Goal: Task Accomplishment & Management: Use online tool/utility

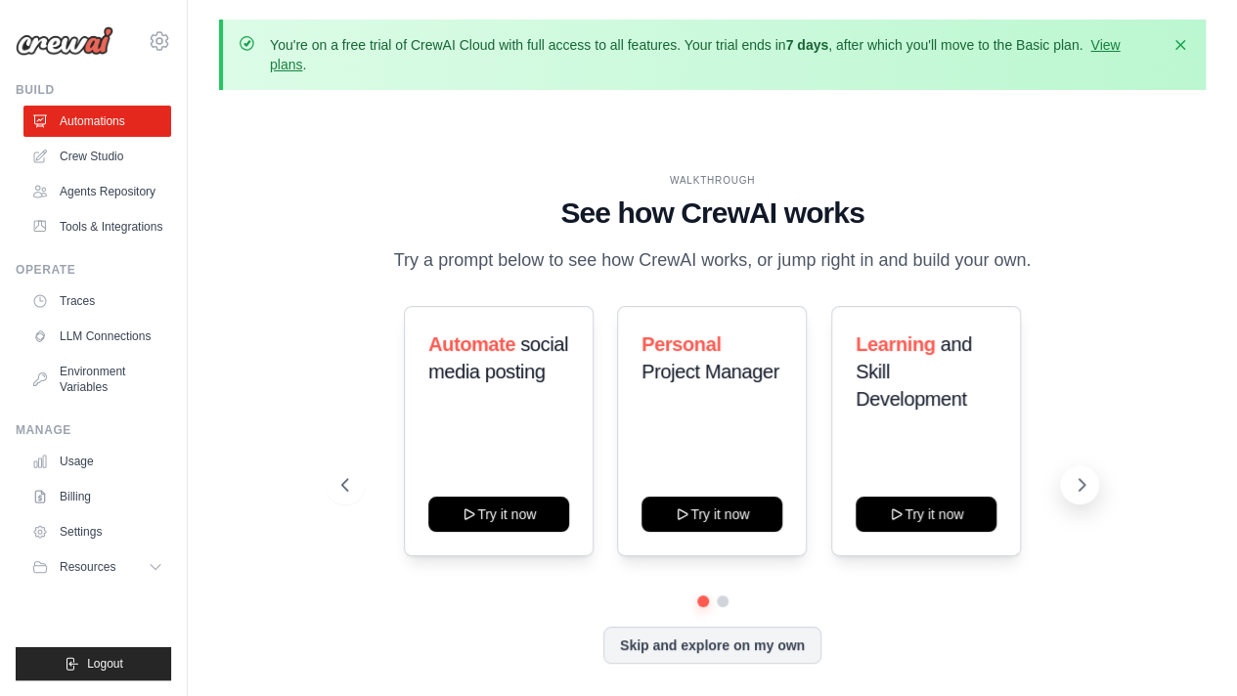
click at [1083, 465] on button at bounding box center [1079, 484] width 39 height 39
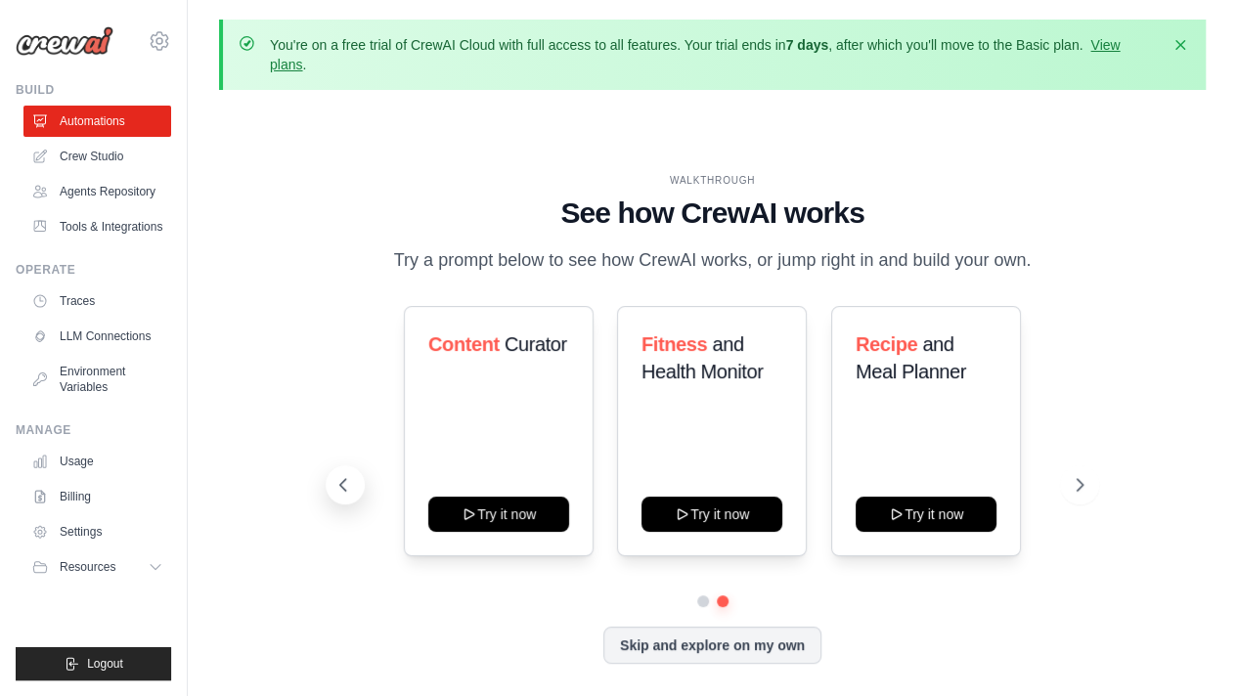
click at [326, 465] on button at bounding box center [345, 484] width 39 height 39
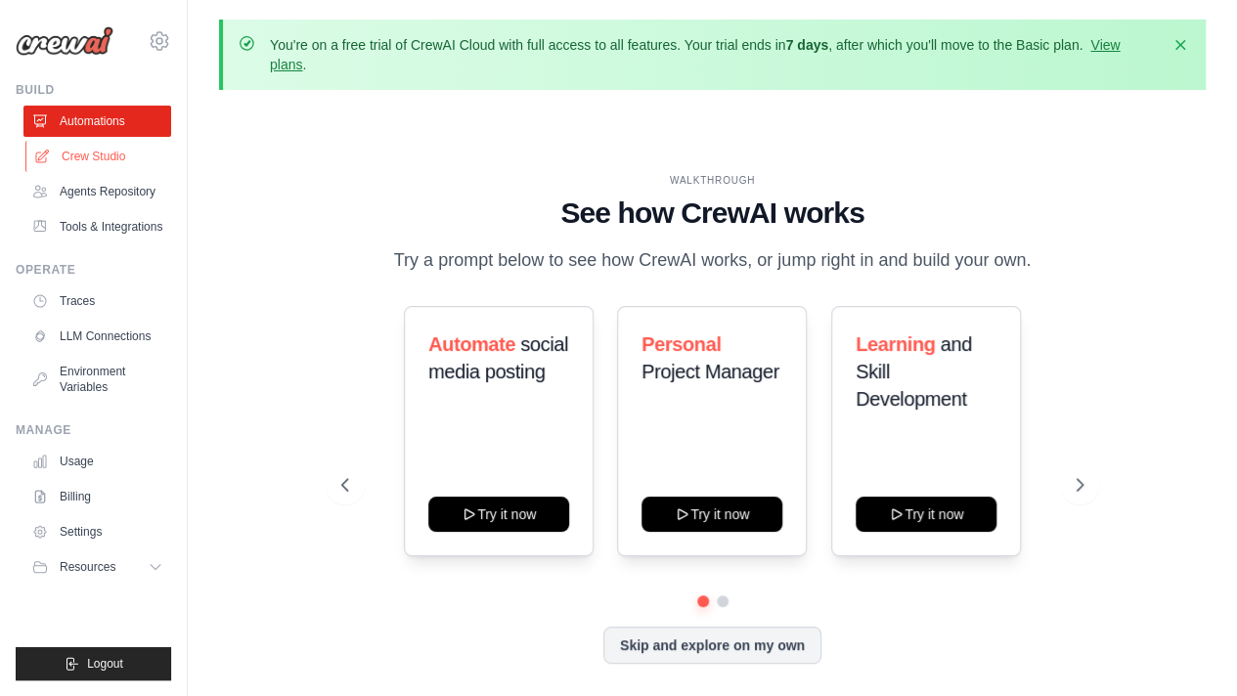
click at [53, 141] on link "Crew Studio" at bounding box center [99, 156] width 148 height 31
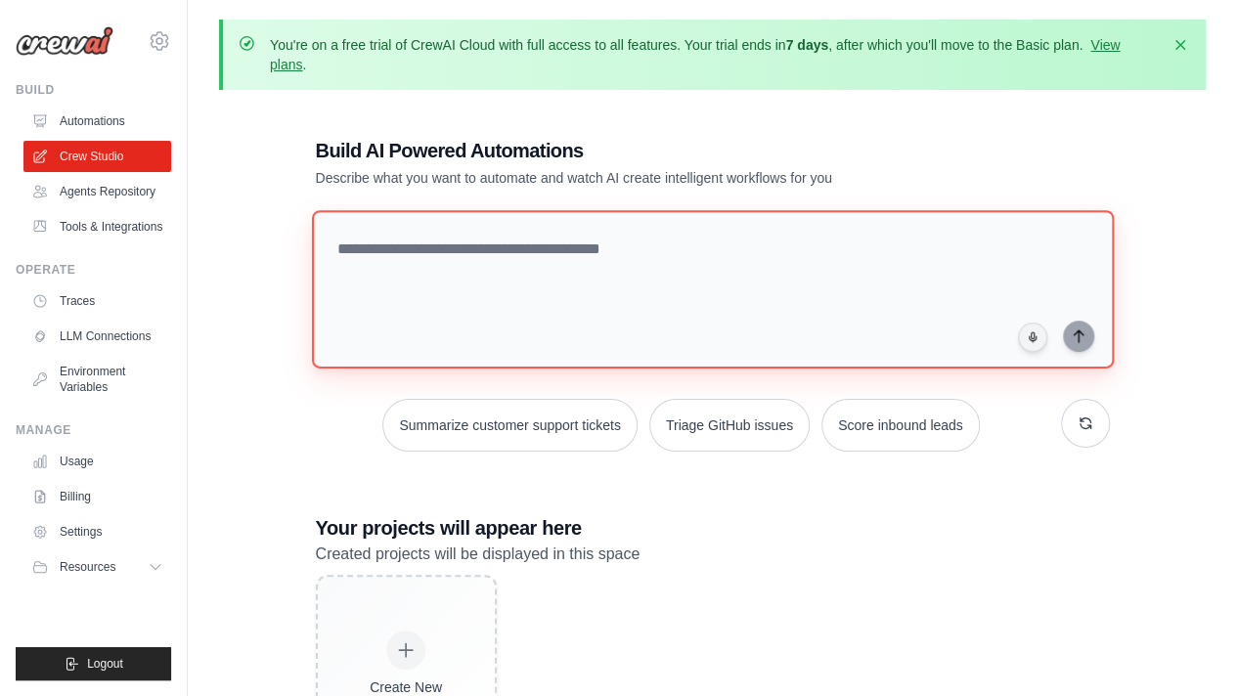
click at [360, 267] on textarea at bounding box center [712, 289] width 802 height 158
paste textarea "**********"
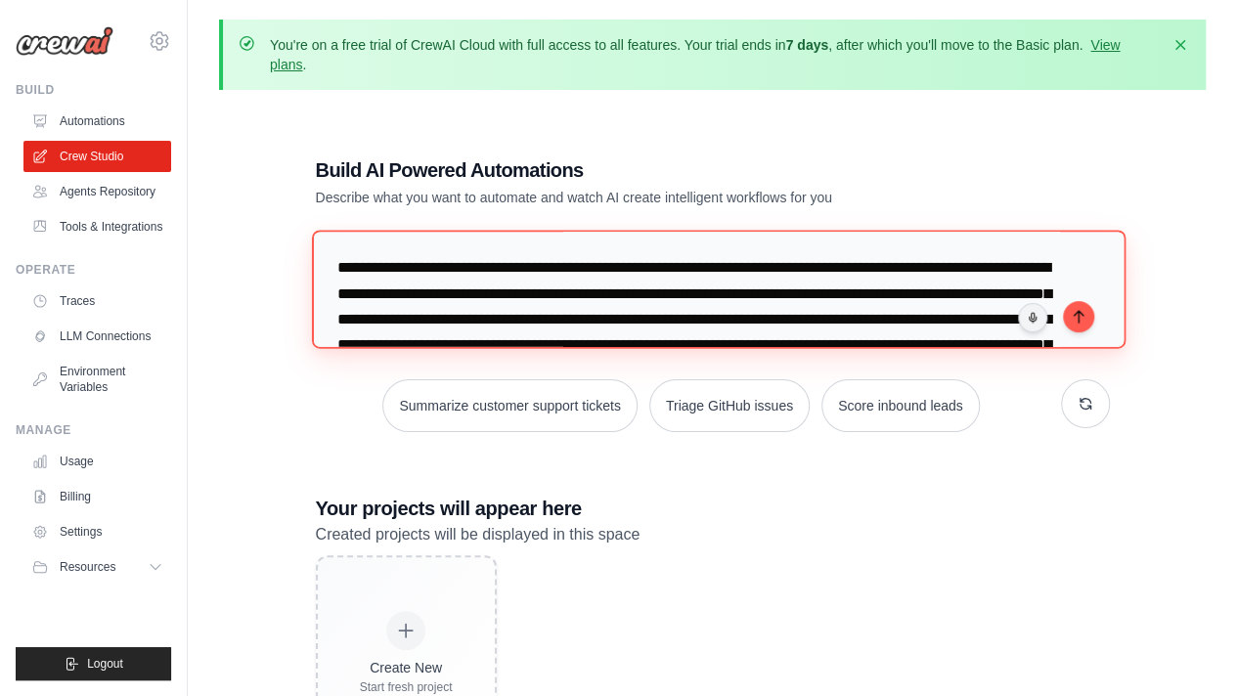
scroll to position [873, 0]
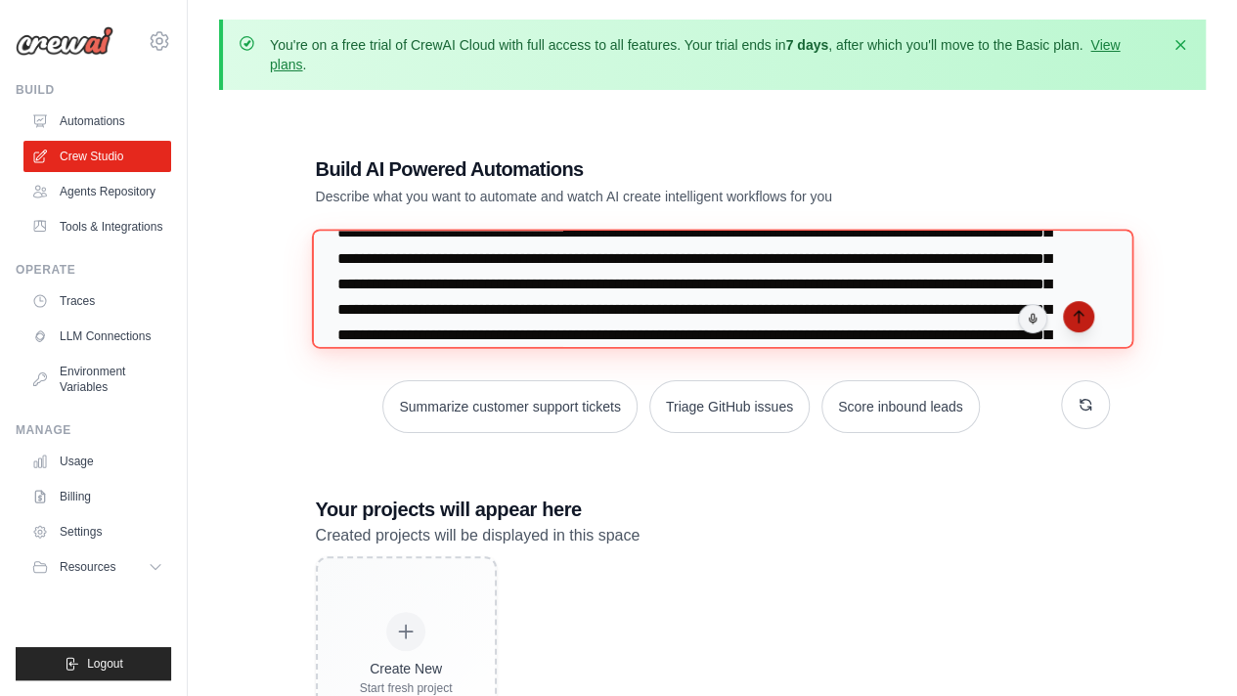
type textarea "**********"
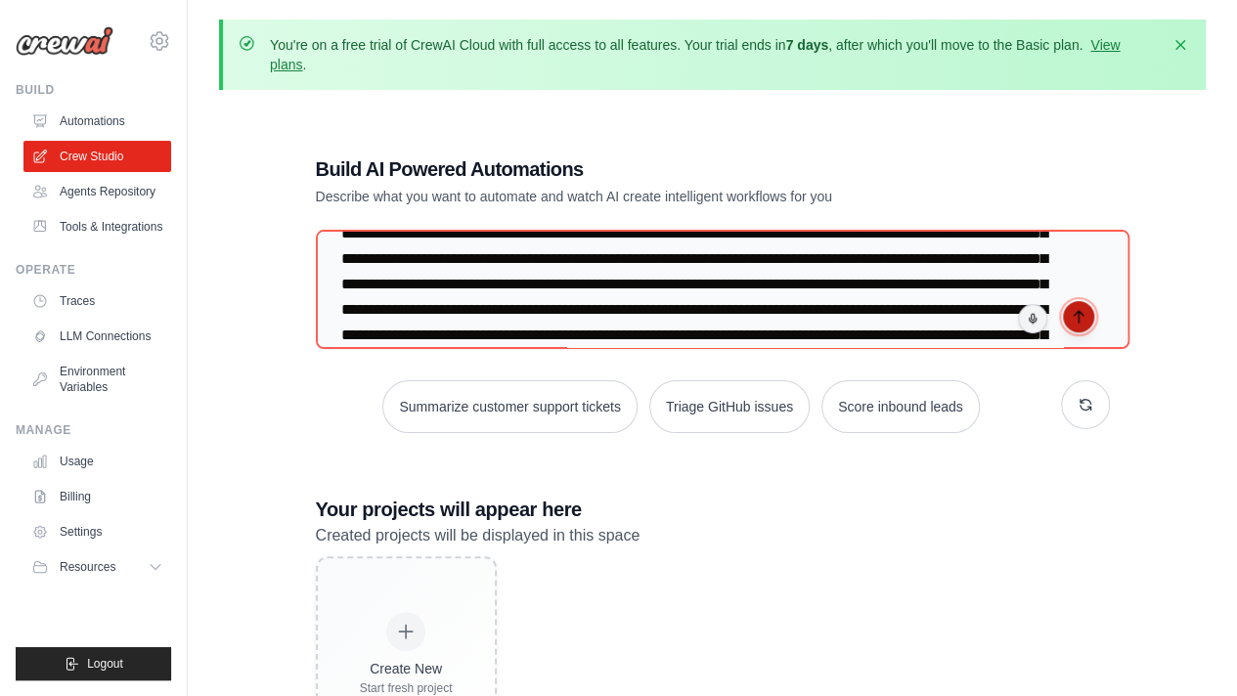
click at [1072, 309] on icon "submit" at bounding box center [1079, 317] width 16 height 16
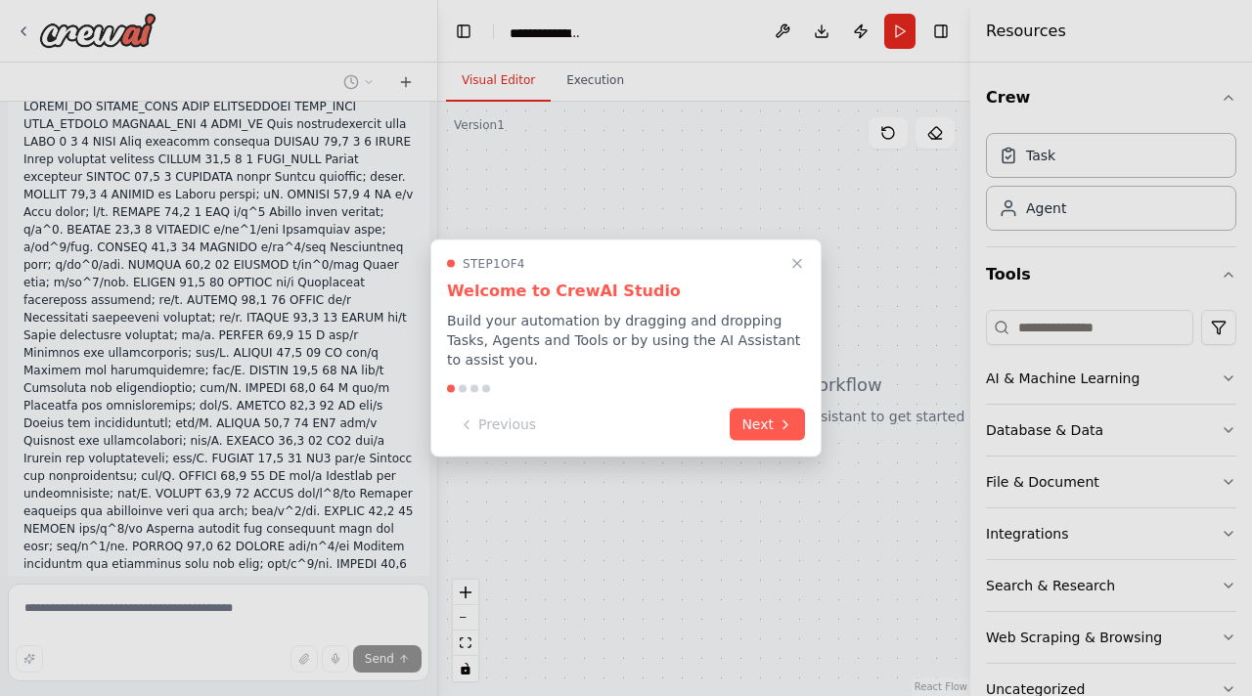
scroll to position [399, 0]
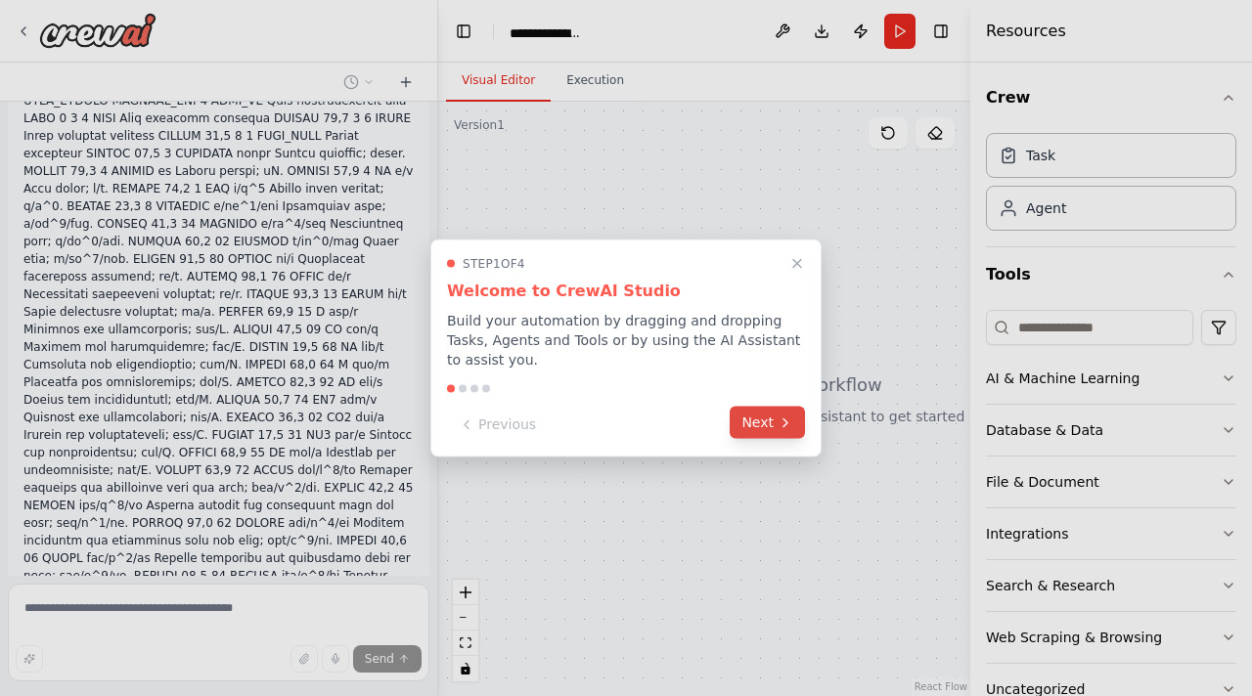
click at [772, 407] on button "Next" at bounding box center [766, 423] width 75 height 32
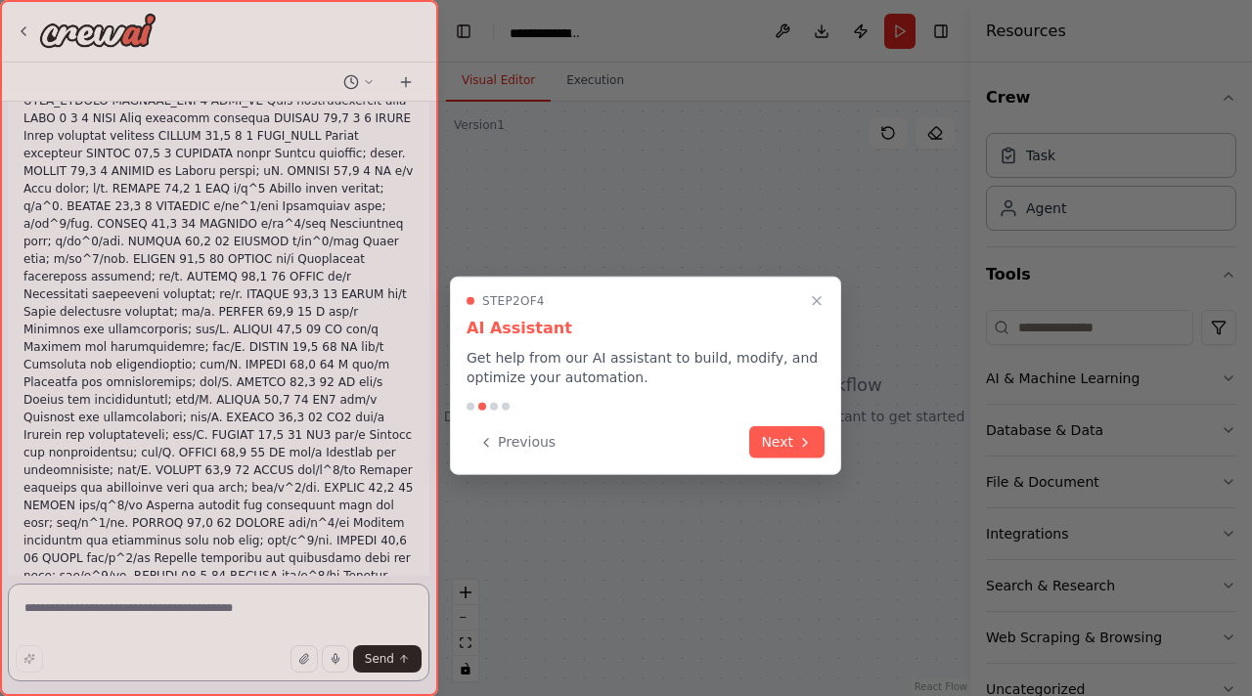
click at [772, 426] on button "Next" at bounding box center [786, 442] width 75 height 32
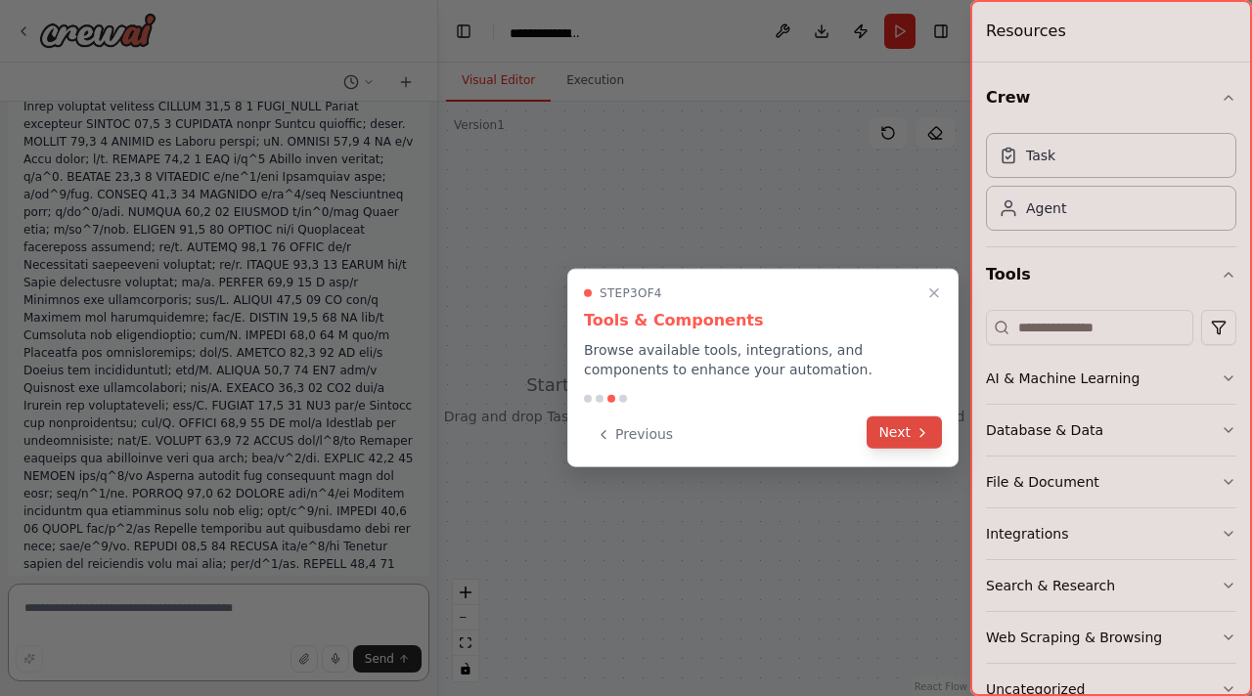
scroll to position [442, 0]
click at [904, 417] on button "Next" at bounding box center [903, 433] width 75 height 32
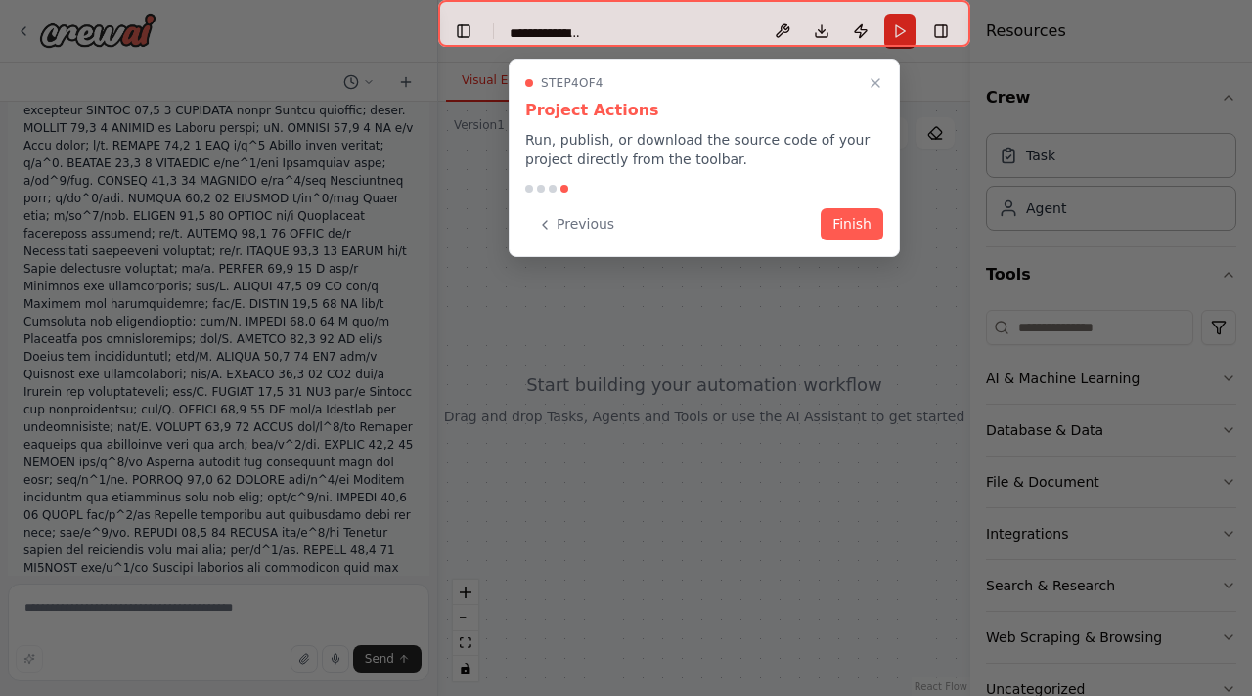
scroll to position [455, 0]
click at [839, 206] on button "Finish" at bounding box center [851, 222] width 63 height 32
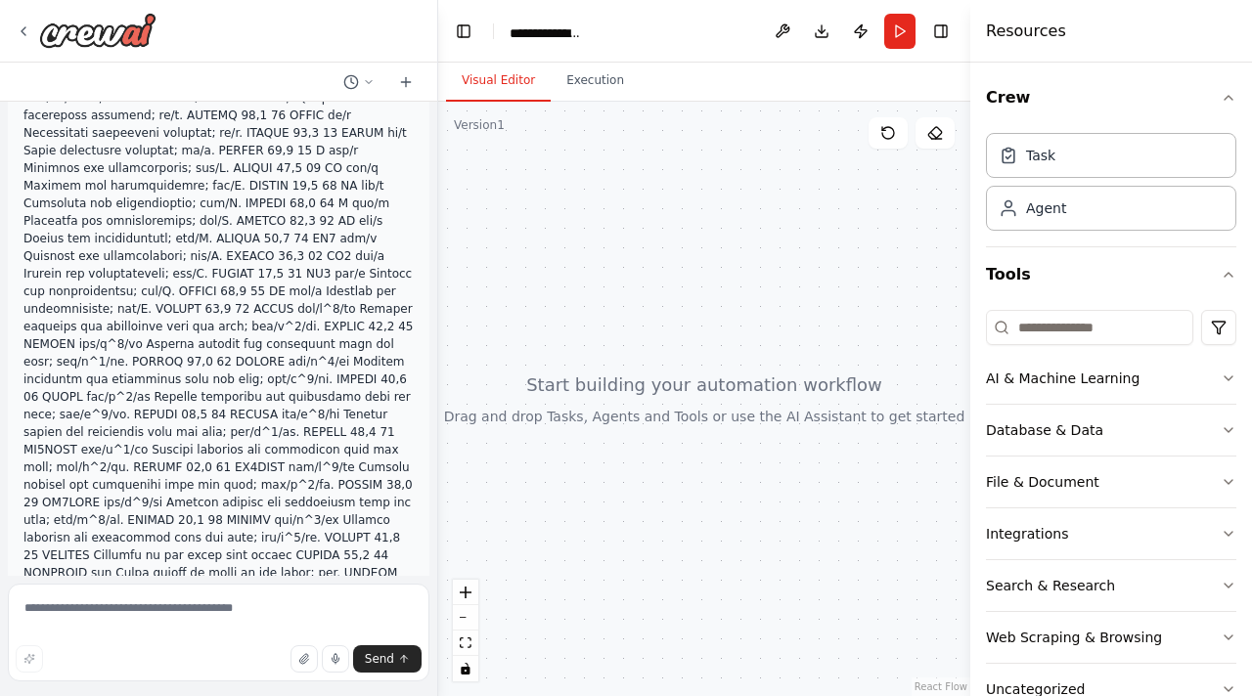
scroll to position [573, 0]
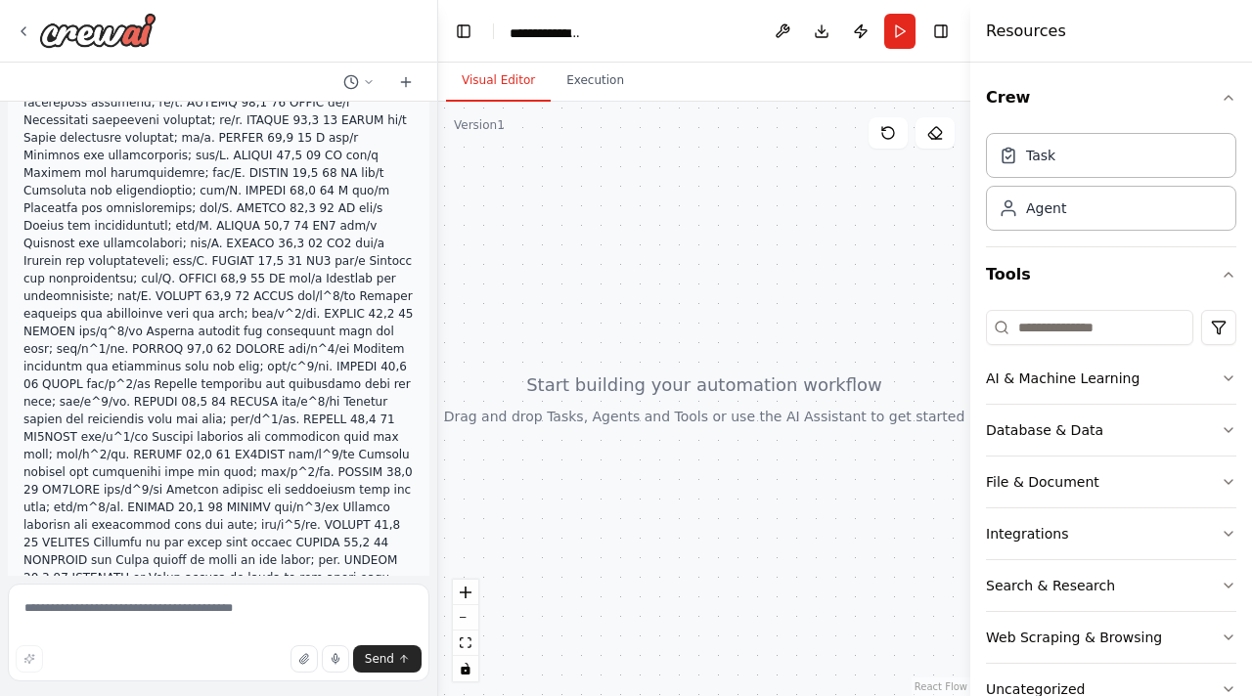
click at [435, 286] on div "COLUMN_ID COLUMN_NAME UNIT DESCRIPTION DATA_TYPE DATA_LENGTH PRIMARY_KEY 1 SITE…" at bounding box center [626, 348] width 1252 height 696
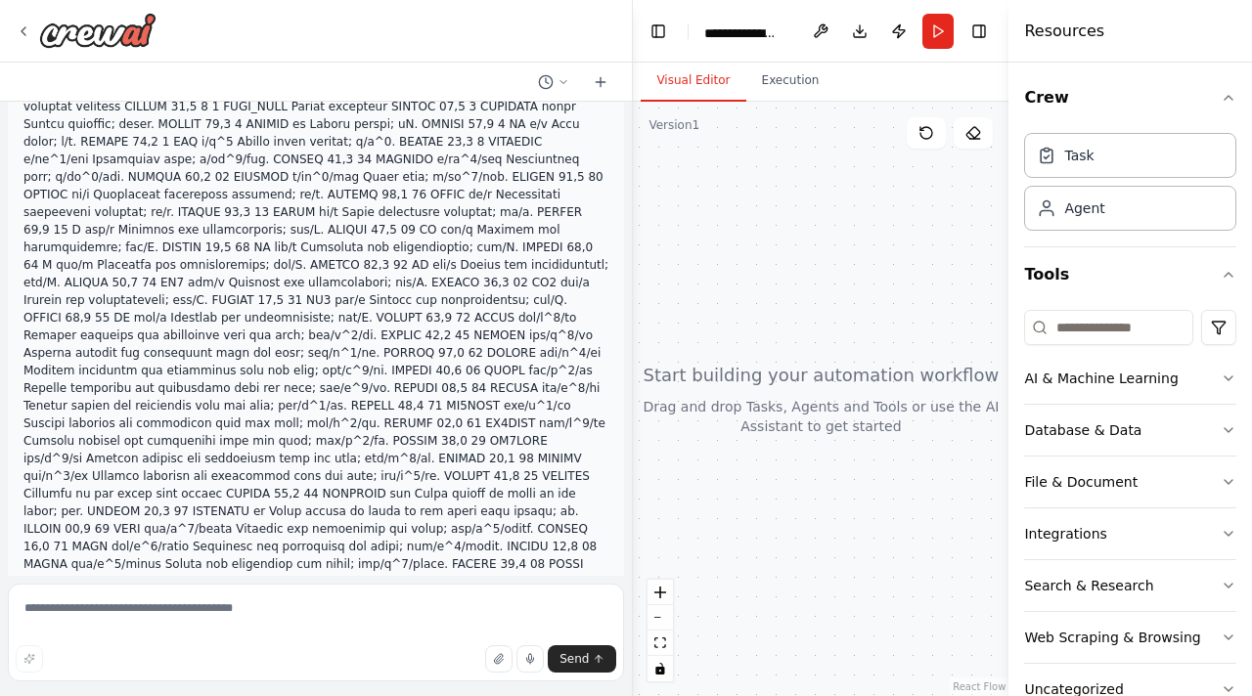
scroll to position [309, 0]
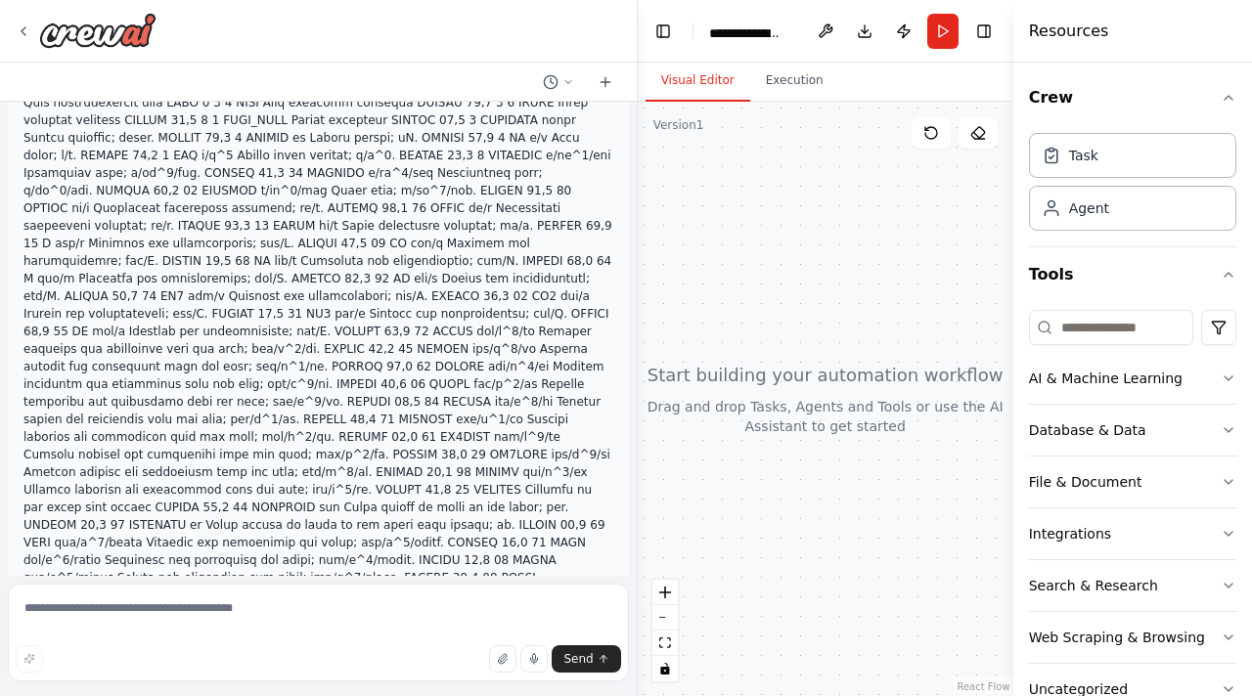
drag, startPoint x: 435, startPoint y: 286, endPoint x: 928, endPoint y: 304, distance: 493.1
click at [928, 304] on div "COLUMN_ID COLUMN_NAME UNIT DESCRIPTION DATA_TYPE DATA_LENGTH PRIMARY_KEY 1 SITE…" at bounding box center [626, 348] width 1252 height 696
drag, startPoint x: 635, startPoint y: 251, endPoint x: 991, endPoint y: 301, distance: 360.3
click at [991, 301] on div "COLUMN_ID COLUMN_NAME UNIT DESCRIPTION DATA_TYPE DATA_LENGTH PRIMARY_KEY 1 SITE…" at bounding box center [626, 348] width 1252 height 696
click at [131, 615] on textarea at bounding box center [318, 633] width 621 height 98
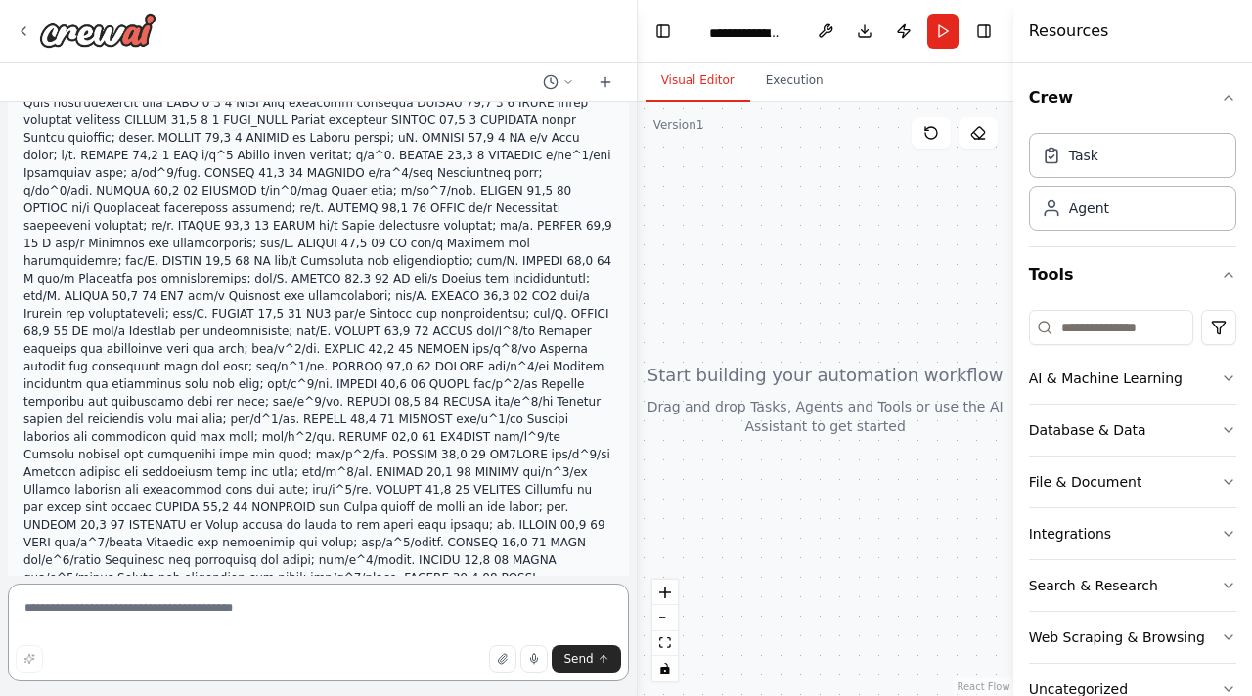
paste textarea "**********"
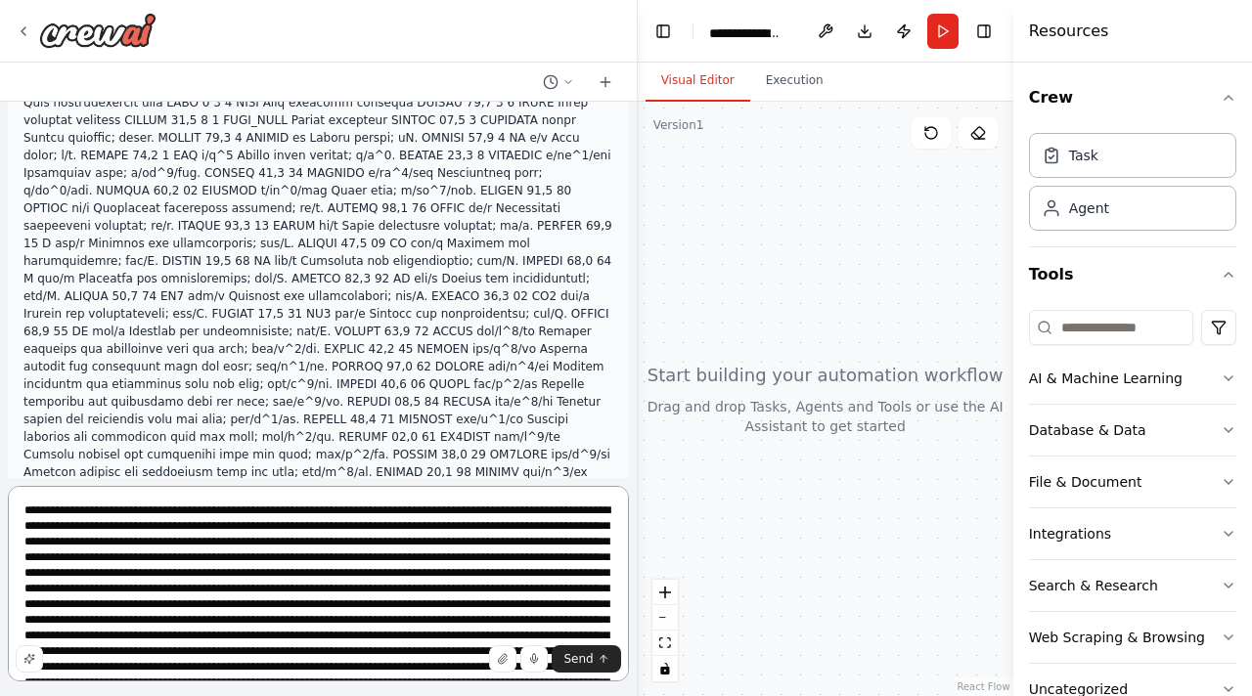
scroll to position [407, 0]
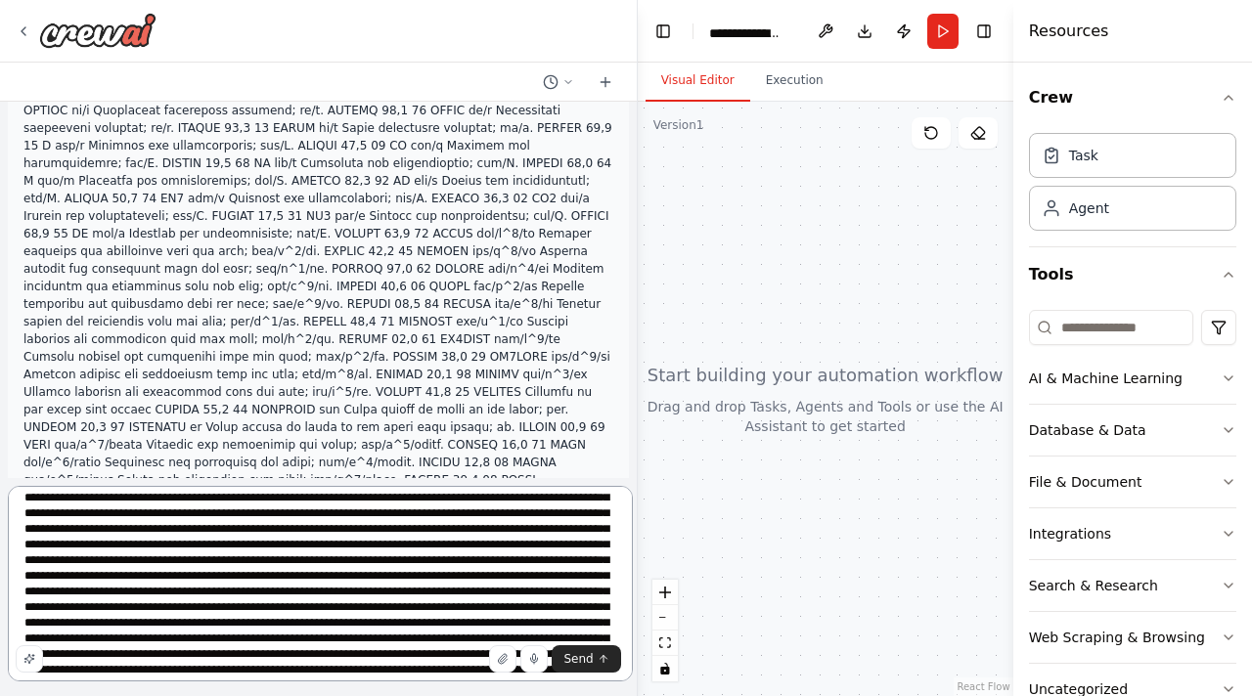
click at [168, 655] on textarea at bounding box center [320, 584] width 625 height 196
paste textarea "**********"
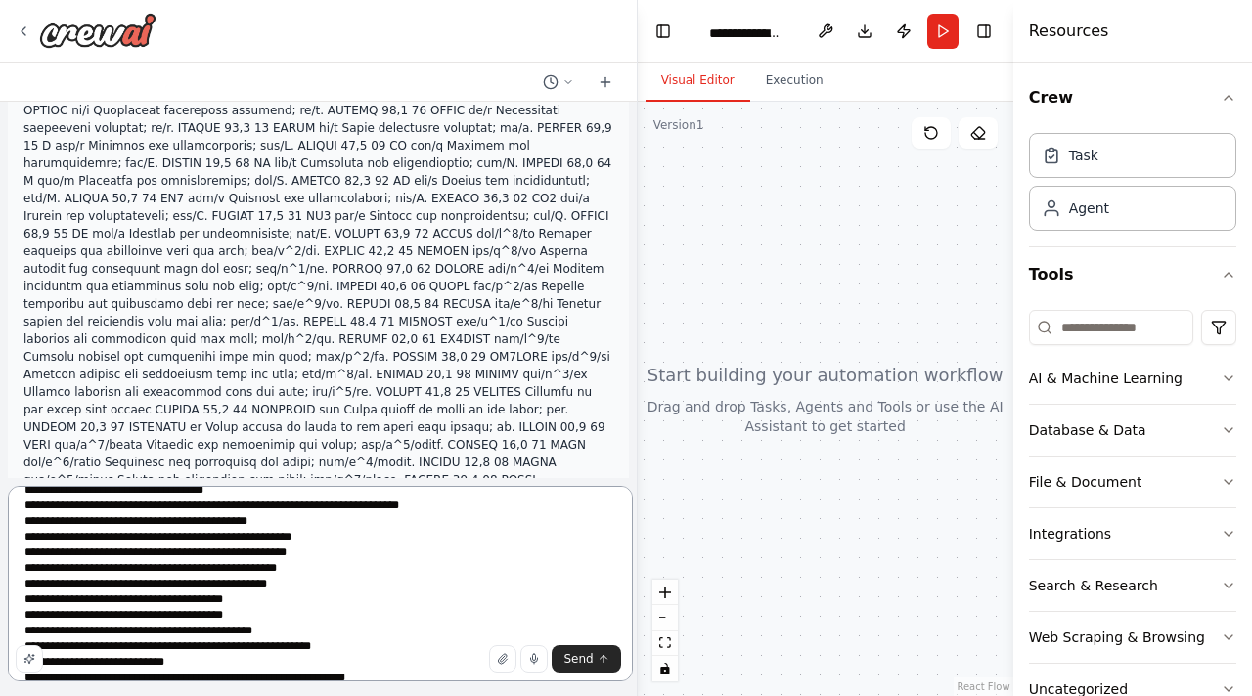
scroll to position [1002, 0]
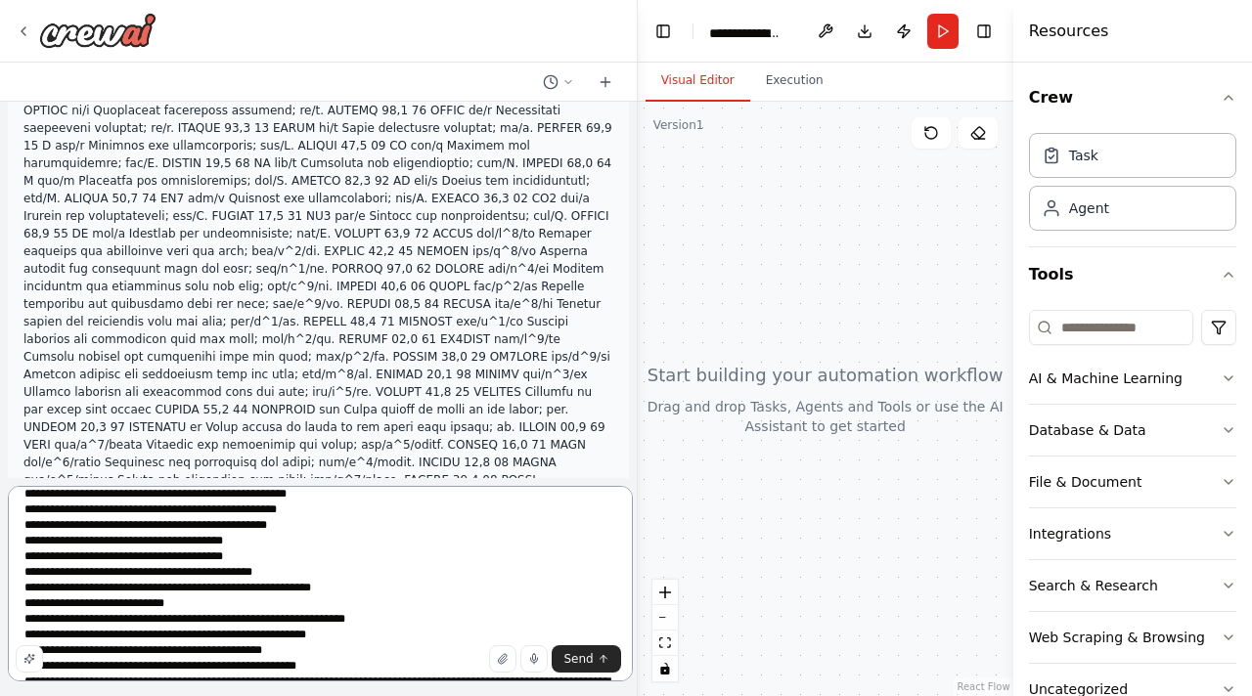
click at [154, 645] on textarea at bounding box center [320, 584] width 625 height 196
paste textarea "**********"
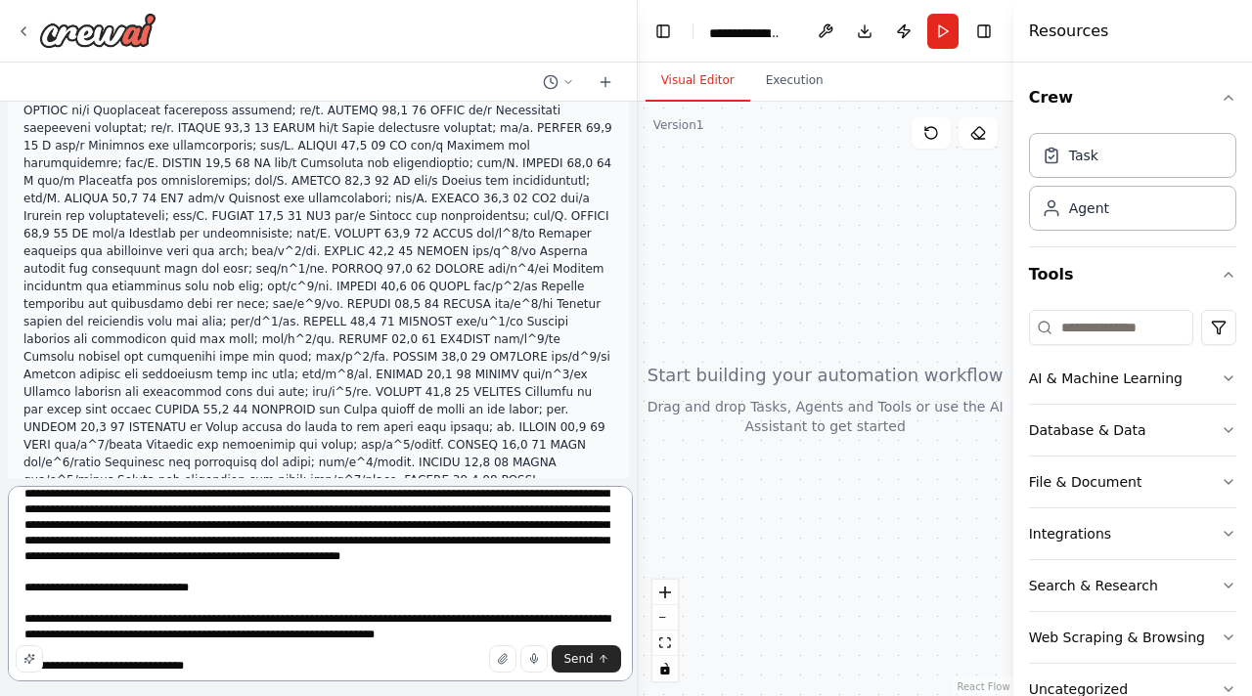
scroll to position [1882, 0]
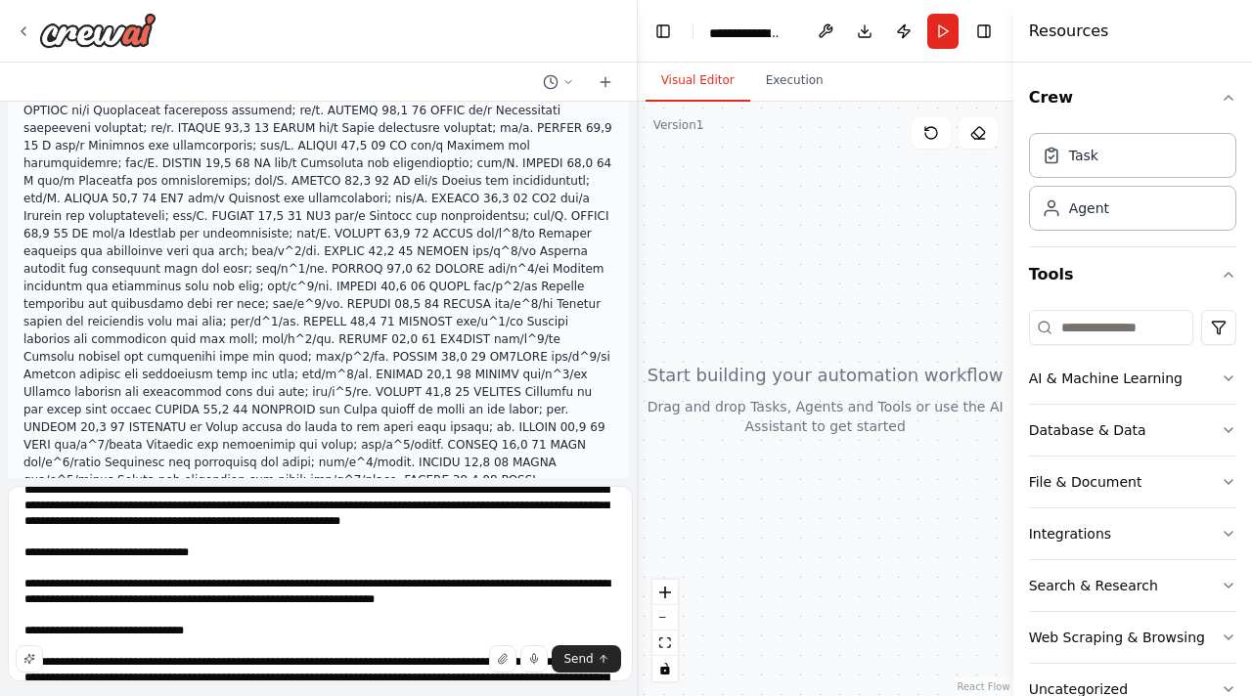
click at [190, 662] on div "Send" at bounding box center [318, 658] width 605 height 27
click at [198, 652] on textarea at bounding box center [320, 584] width 625 height 196
paste textarea "**********"
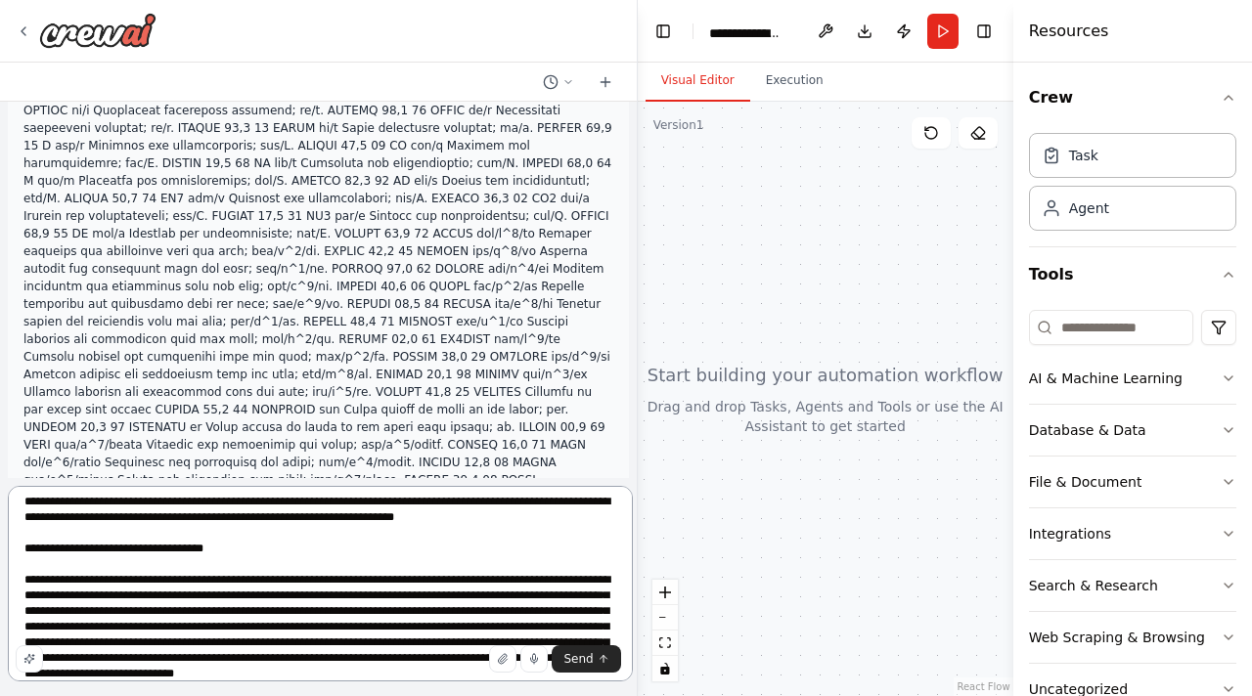
scroll to position [2586, 0]
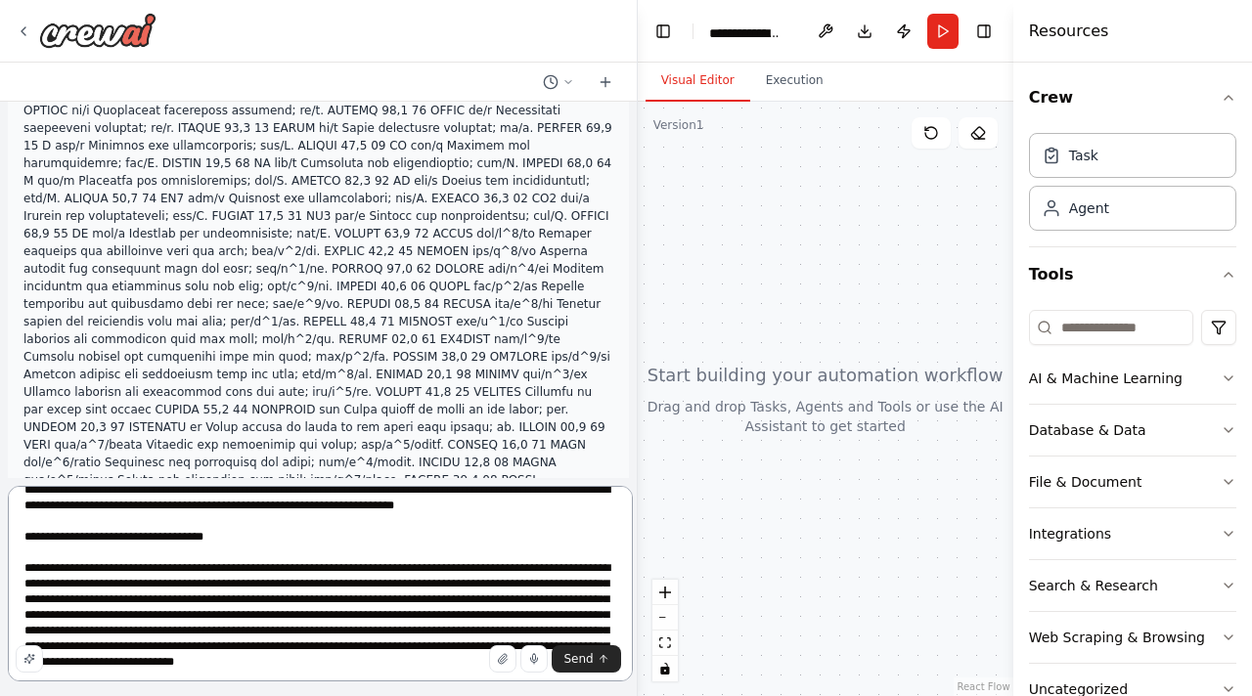
paste textarea "**********"
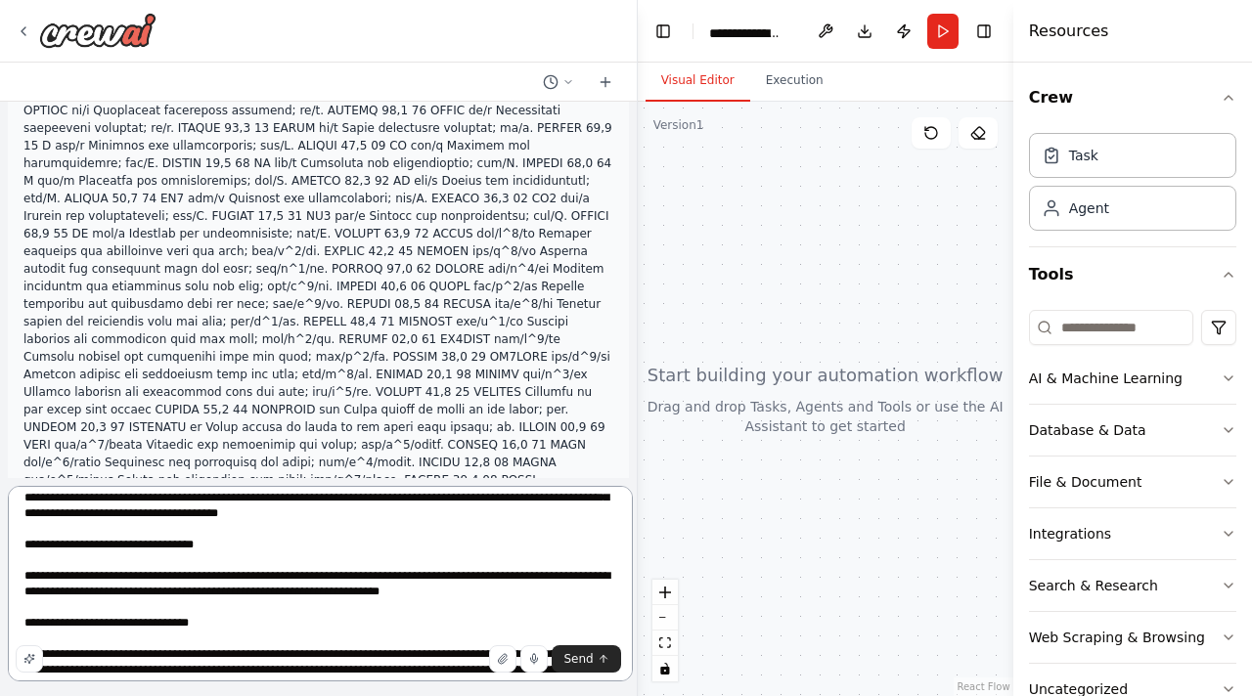
scroll to position [2997, 0]
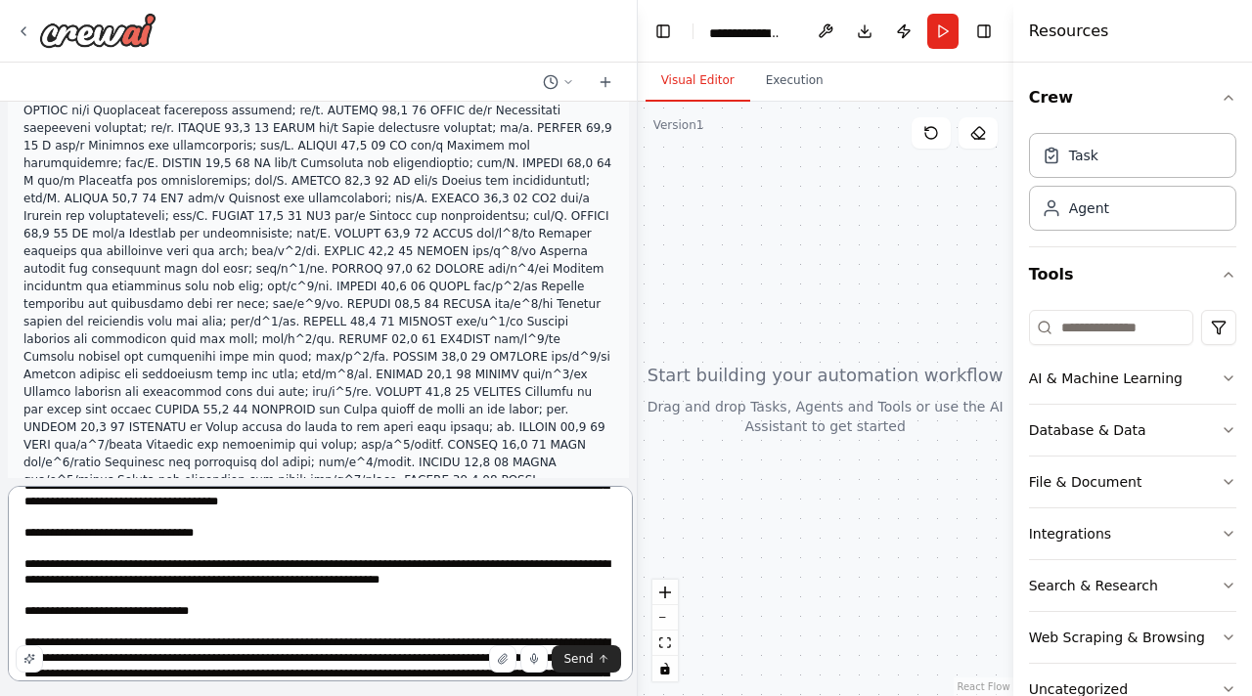
paste textarea "**********"
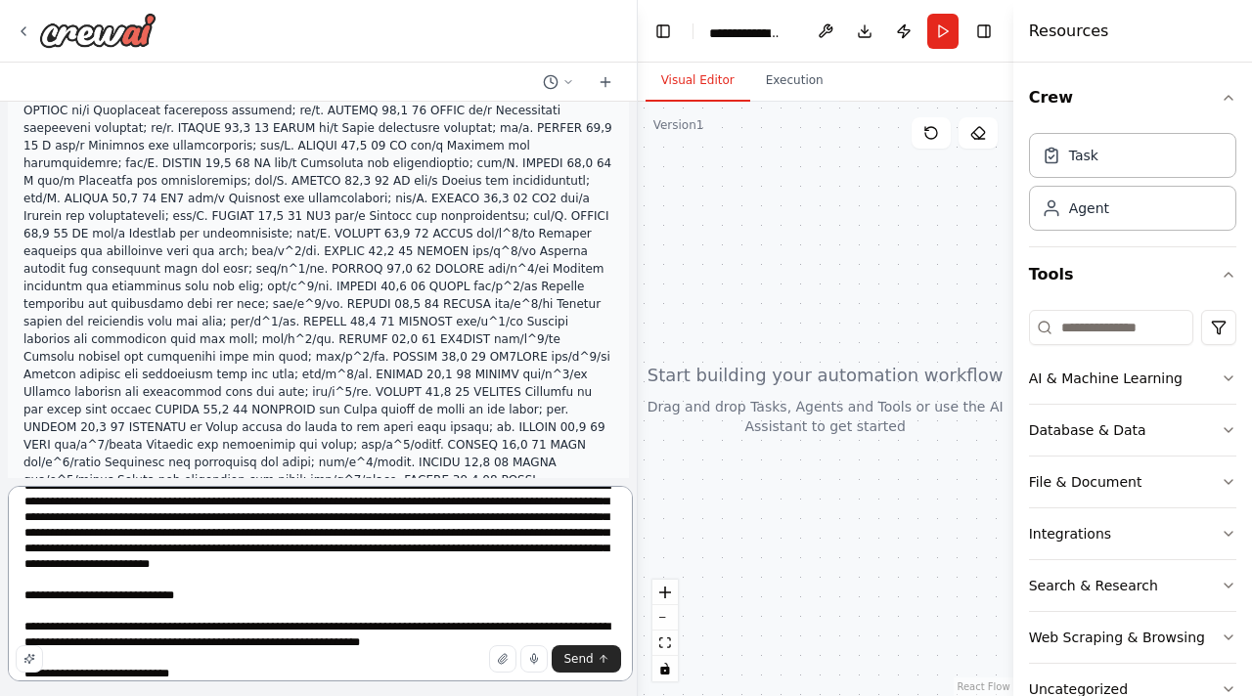
scroll to position [4933, 0]
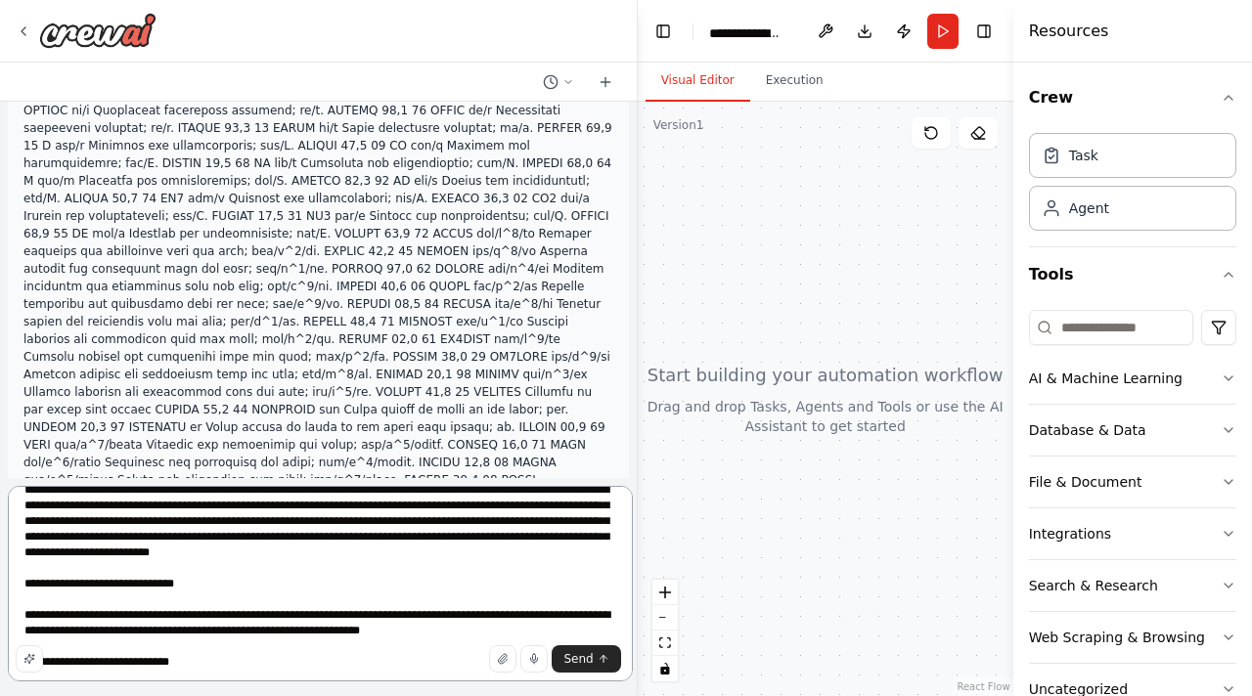
paste textarea "**********"
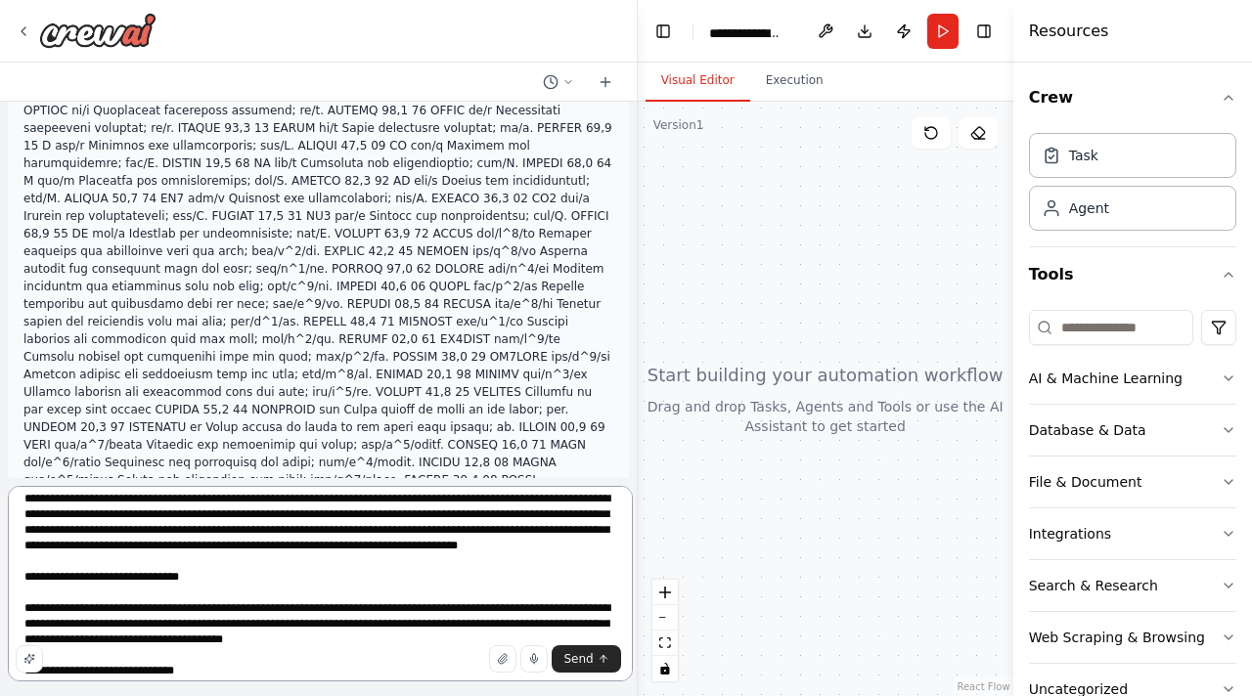
scroll to position [5564, 0]
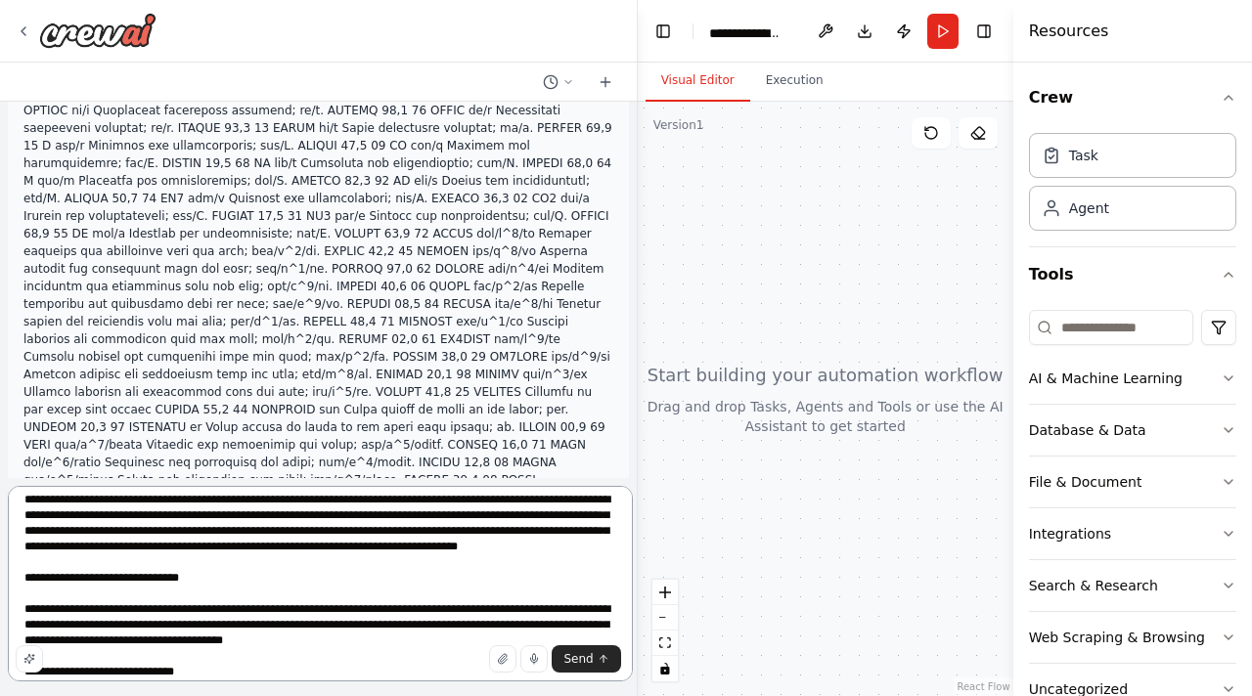
click at [199, 558] on textarea at bounding box center [320, 584] width 625 height 196
paste textarea "**********"
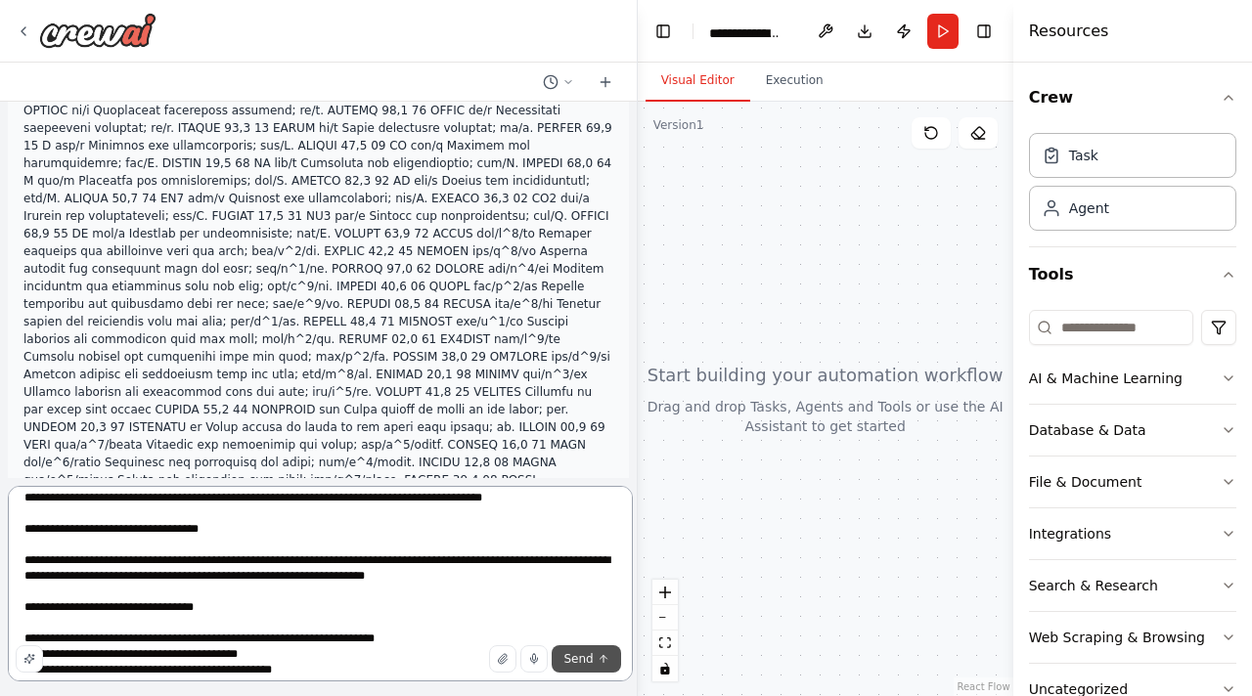
type textarea "**********"
click at [598, 673] on button "Send" at bounding box center [585, 658] width 68 height 27
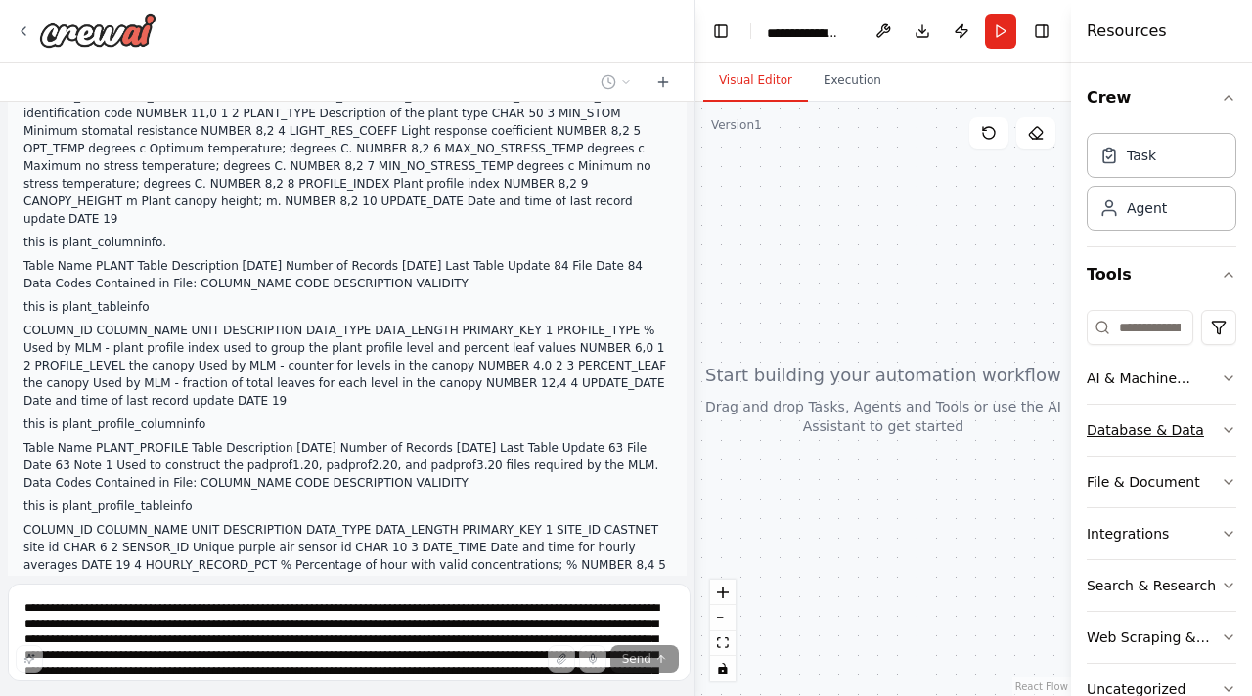
scroll to position [6231, 0]
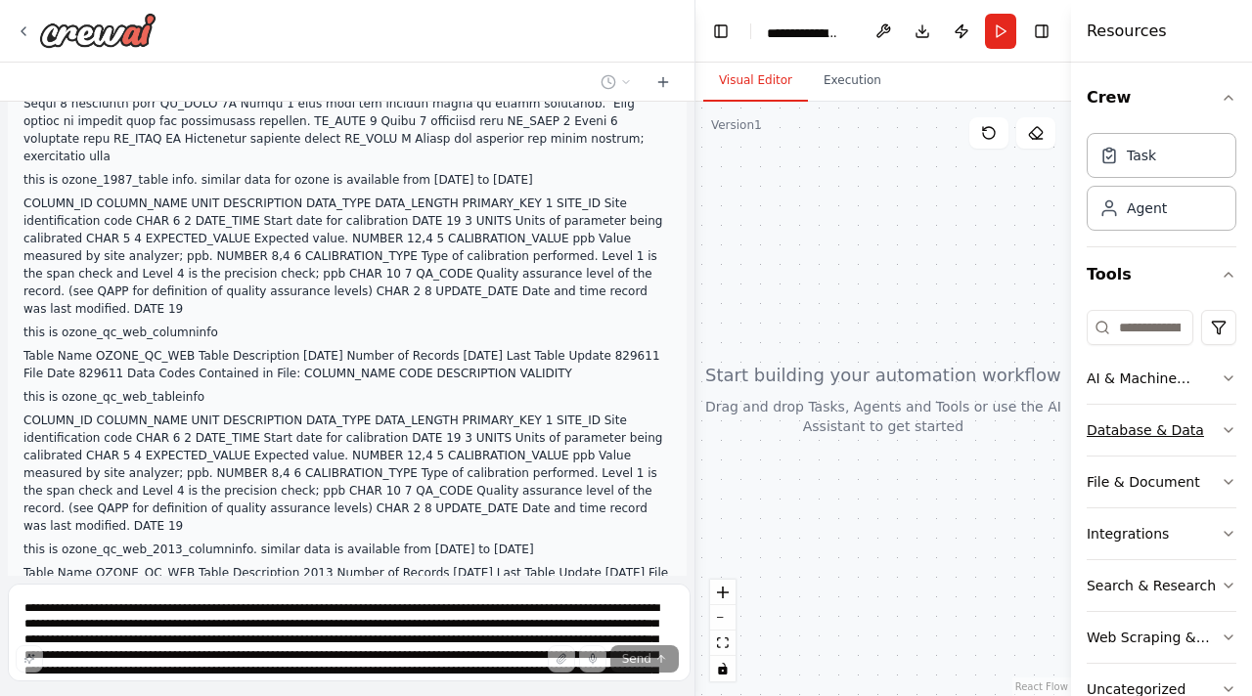
drag, startPoint x: 1015, startPoint y: 338, endPoint x: 1125, endPoint y: 337, distance: 110.5
click at [1125, 337] on div "Resources Crew Task Agent Tools AI & Machine Learning Database & Data File & Do…" at bounding box center [1161, 348] width 181 height 696
drag, startPoint x: 691, startPoint y: 306, endPoint x: 871, endPoint y: 320, distance: 180.4
click at [871, 320] on div "COLUMN_ID COLUMN_NAME UNIT DESCRIPTION DATA_TYPE DATA_LENGTH PRIMARY_KEY 1 SITE…" at bounding box center [626, 348] width 1252 height 696
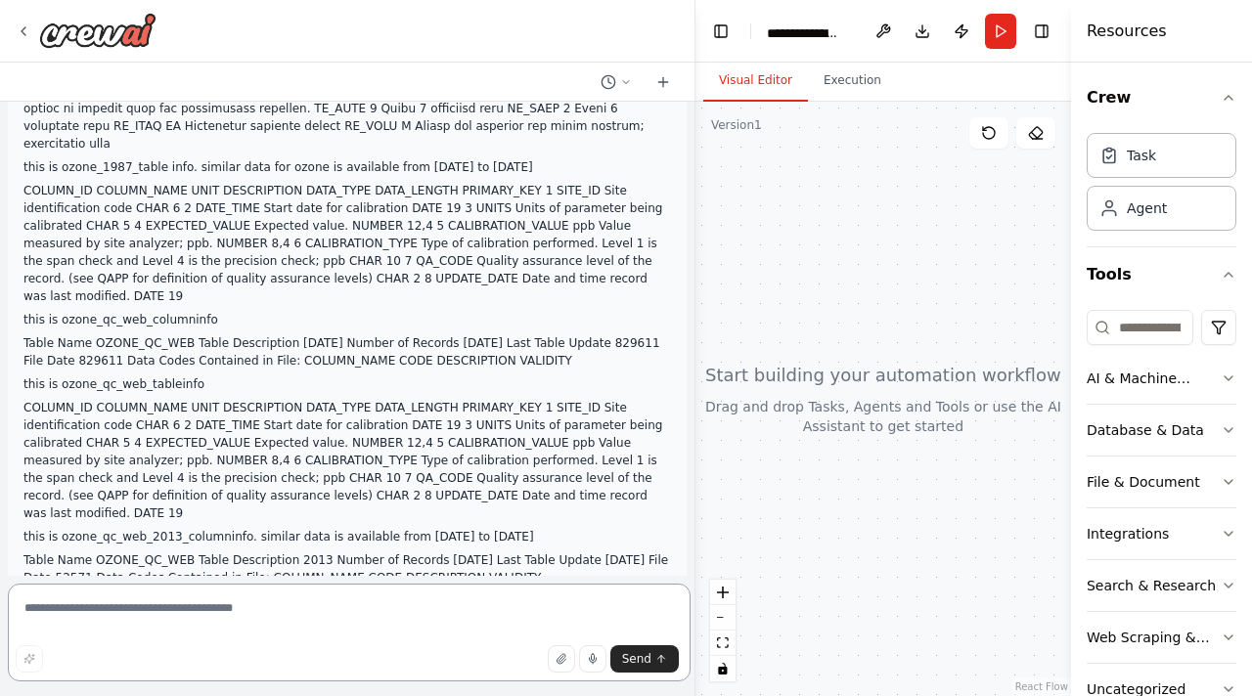
paste textarea "**********"
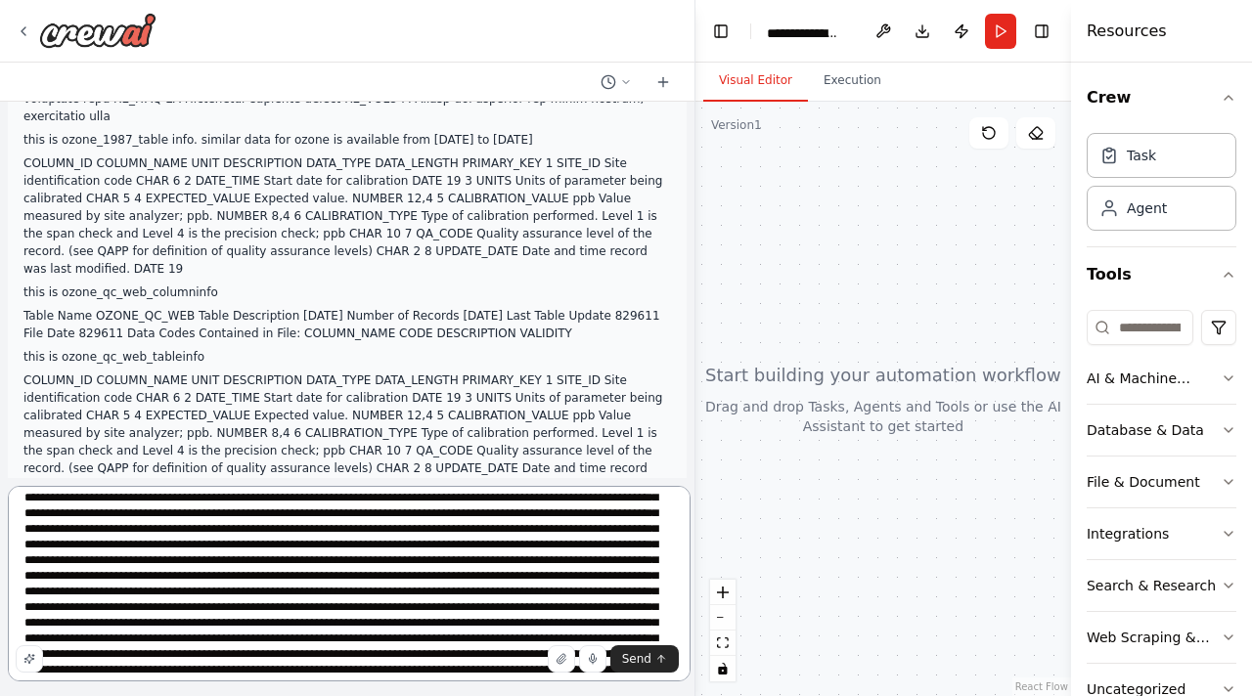
scroll to position [1073, 0]
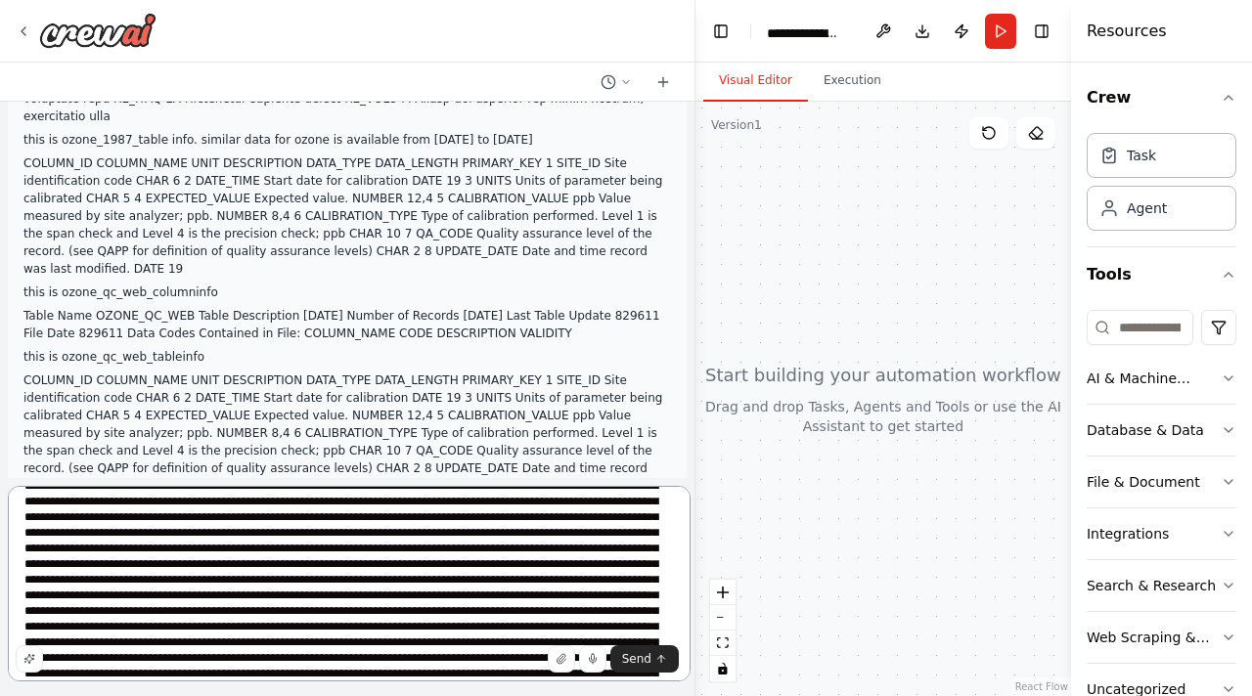
paste textarea "**********"
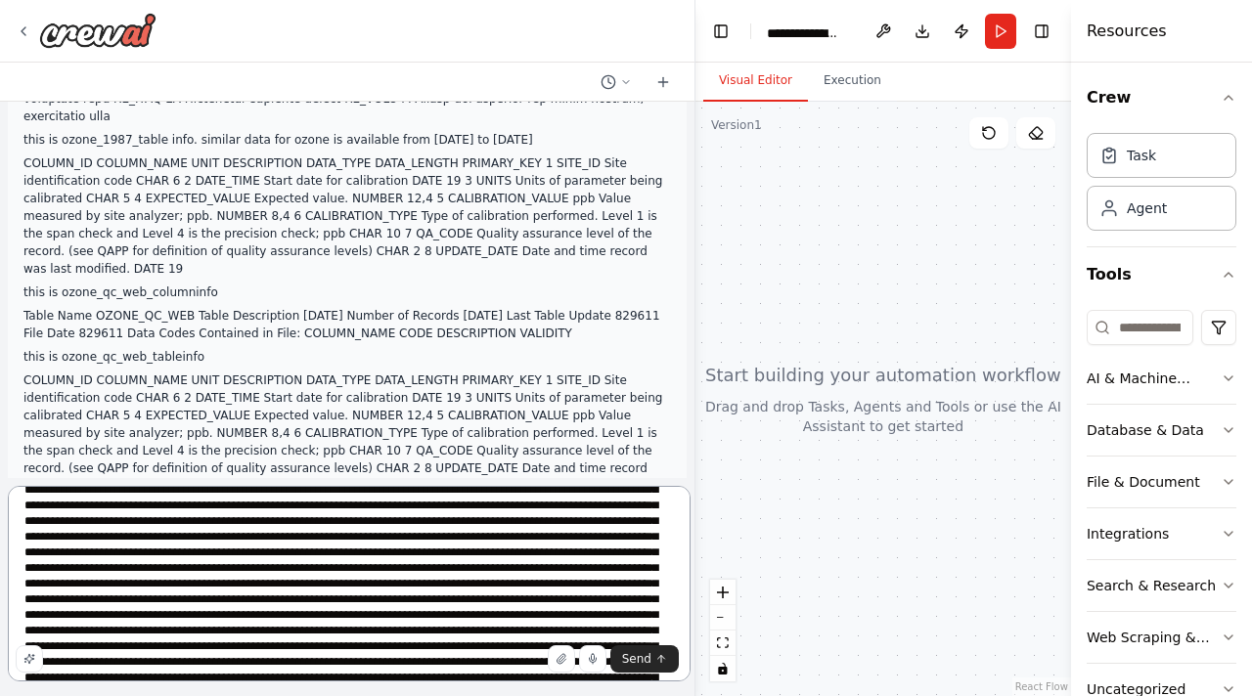
scroll to position [1120, 0]
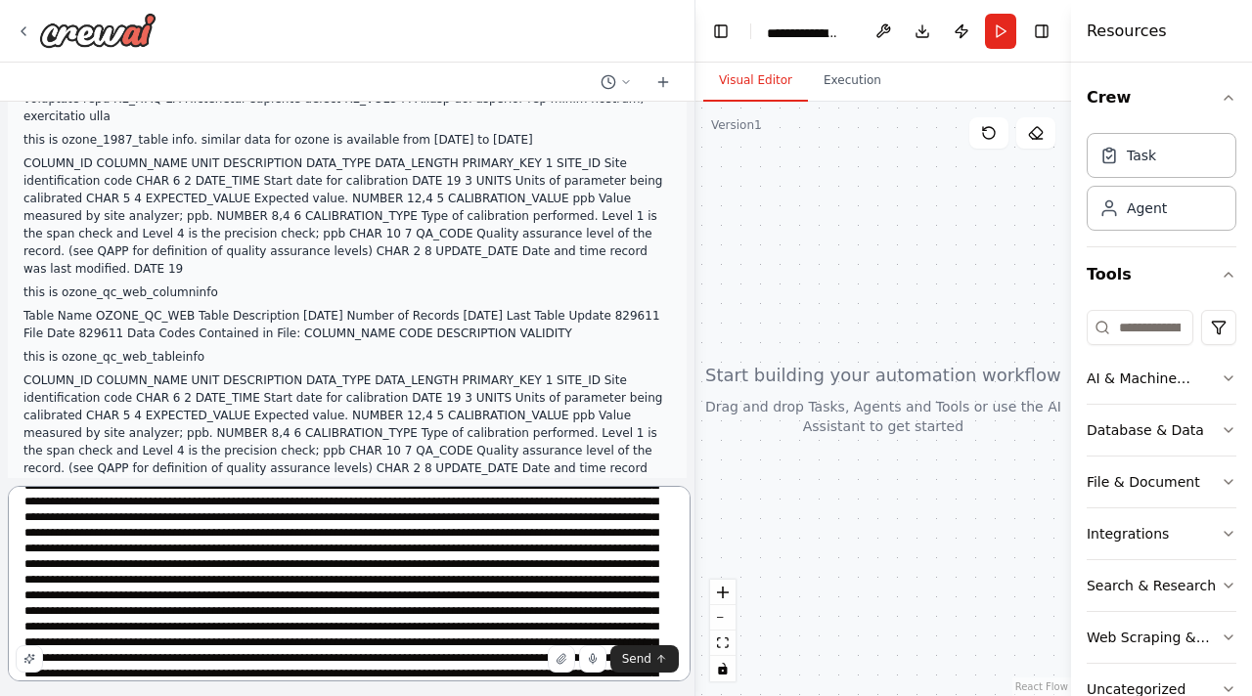
paste textarea "**********"
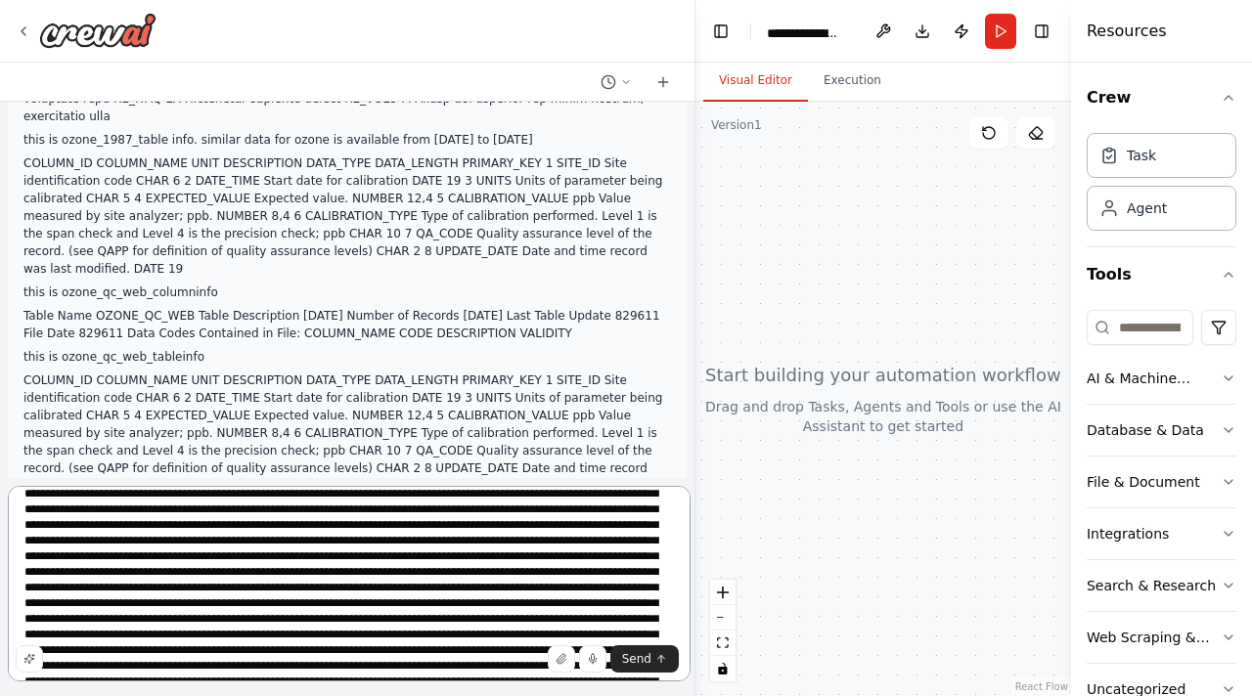
scroll to position [1507, 0]
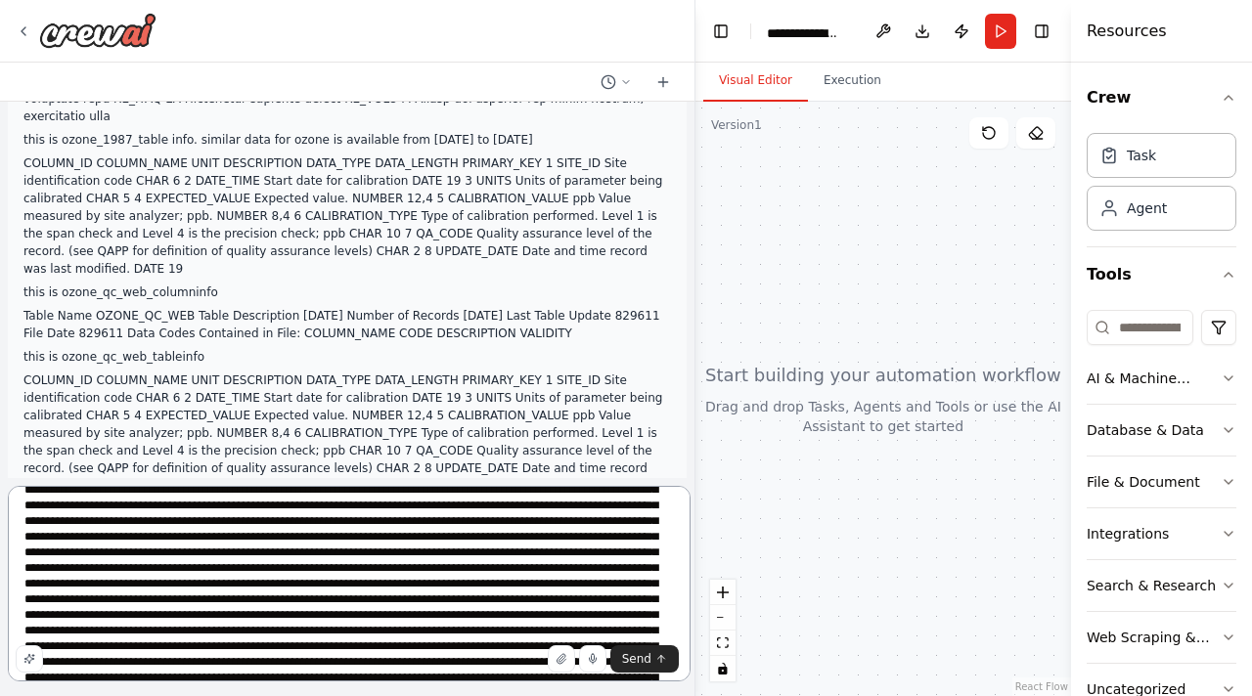
drag, startPoint x: 236, startPoint y: 651, endPoint x: 17, endPoint y: 517, distance: 256.7
click at [17, 517] on textarea at bounding box center [349, 584] width 682 height 196
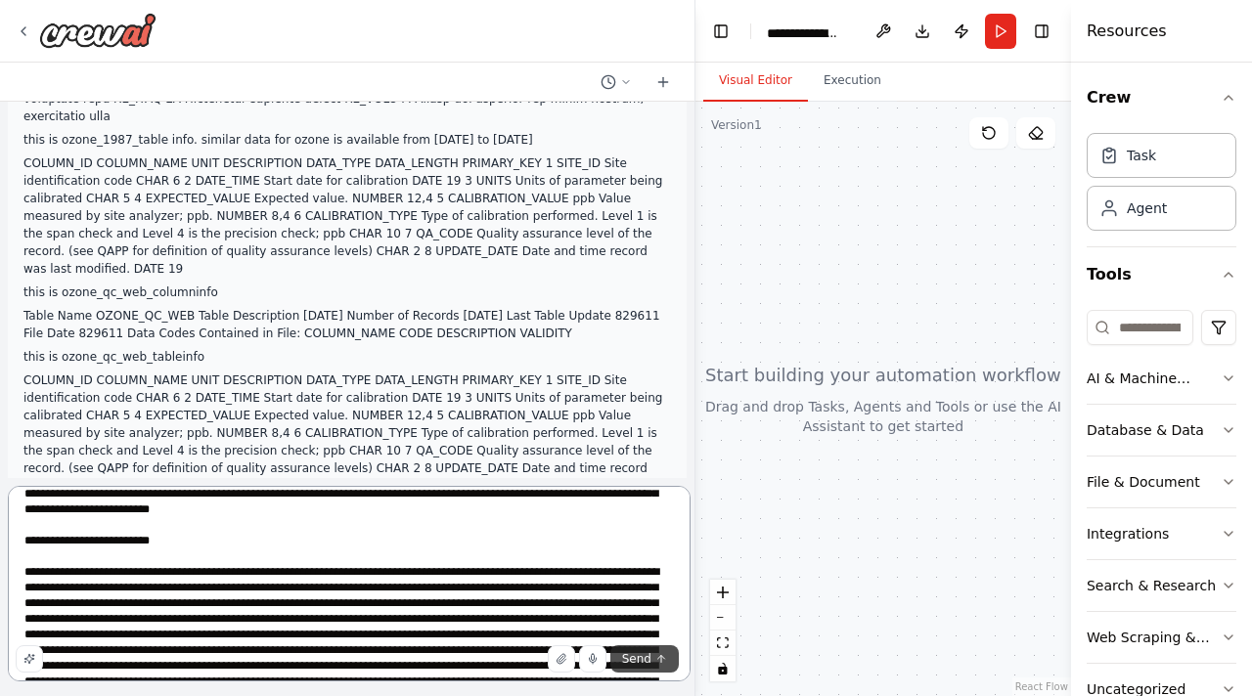
type textarea "**********"
click at [651, 667] on span "Send" at bounding box center [636, 659] width 29 height 16
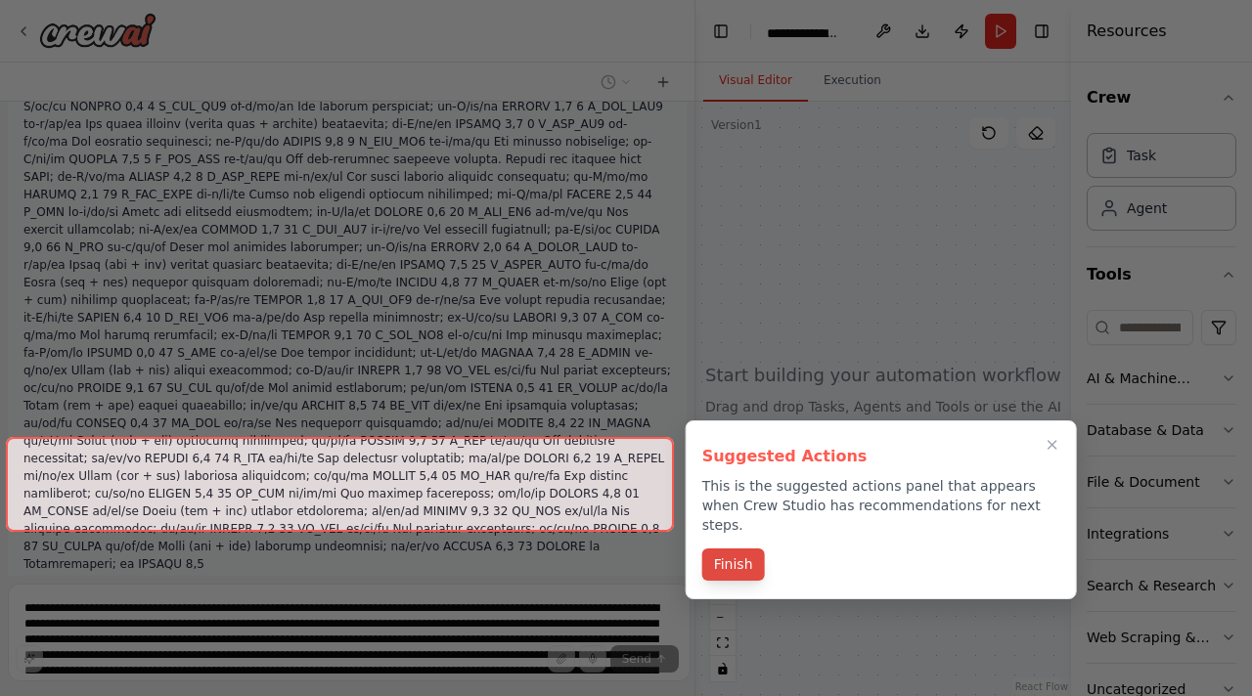
scroll to position [8722, 0]
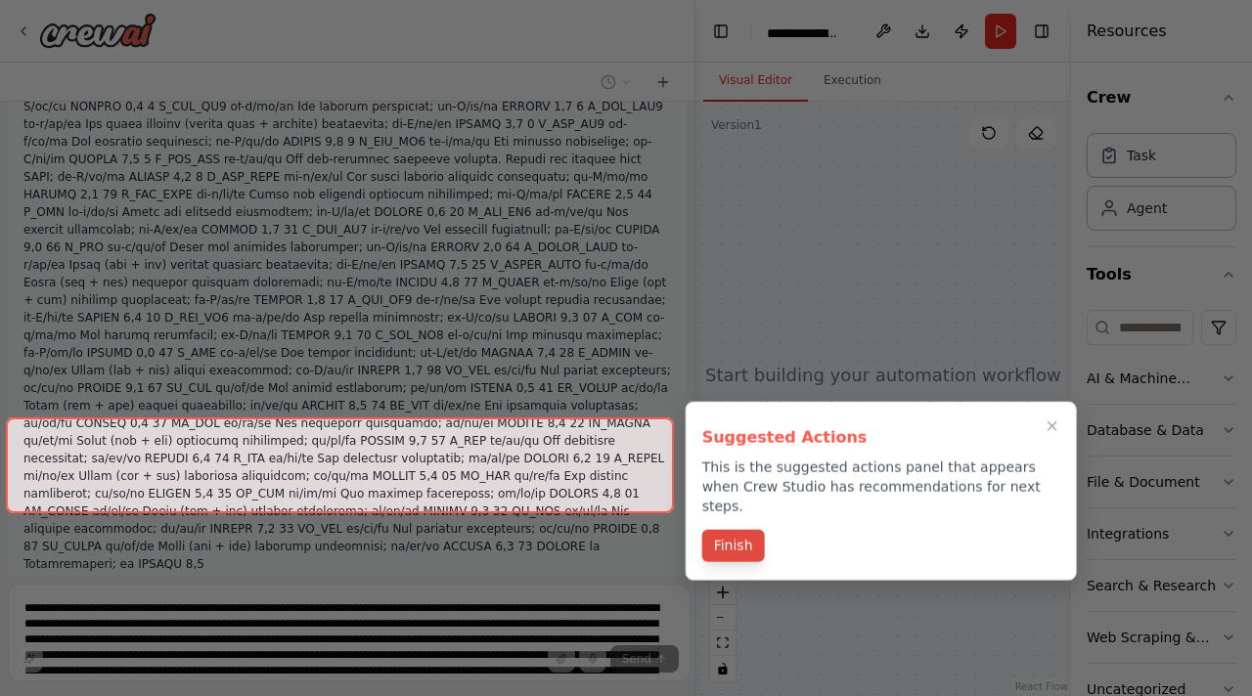
click at [726, 530] on button "Finish" at bounding box center [733, 546] width 63 height 32
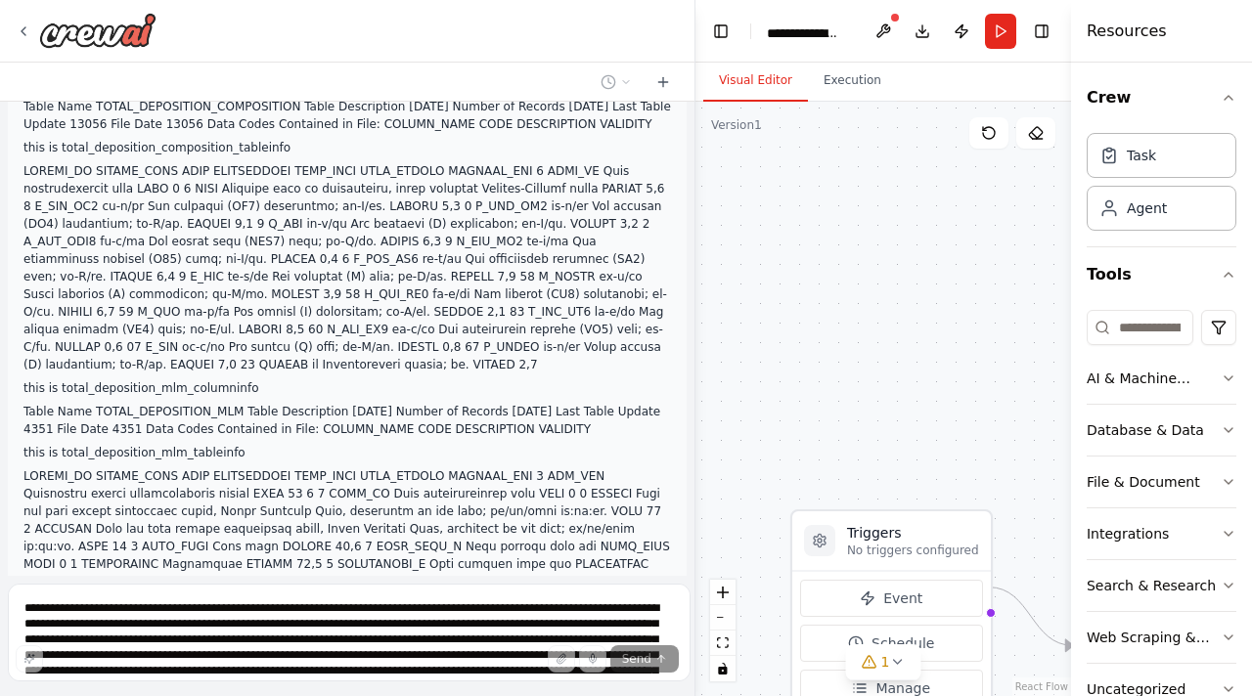
scroll to position [9238, 0]
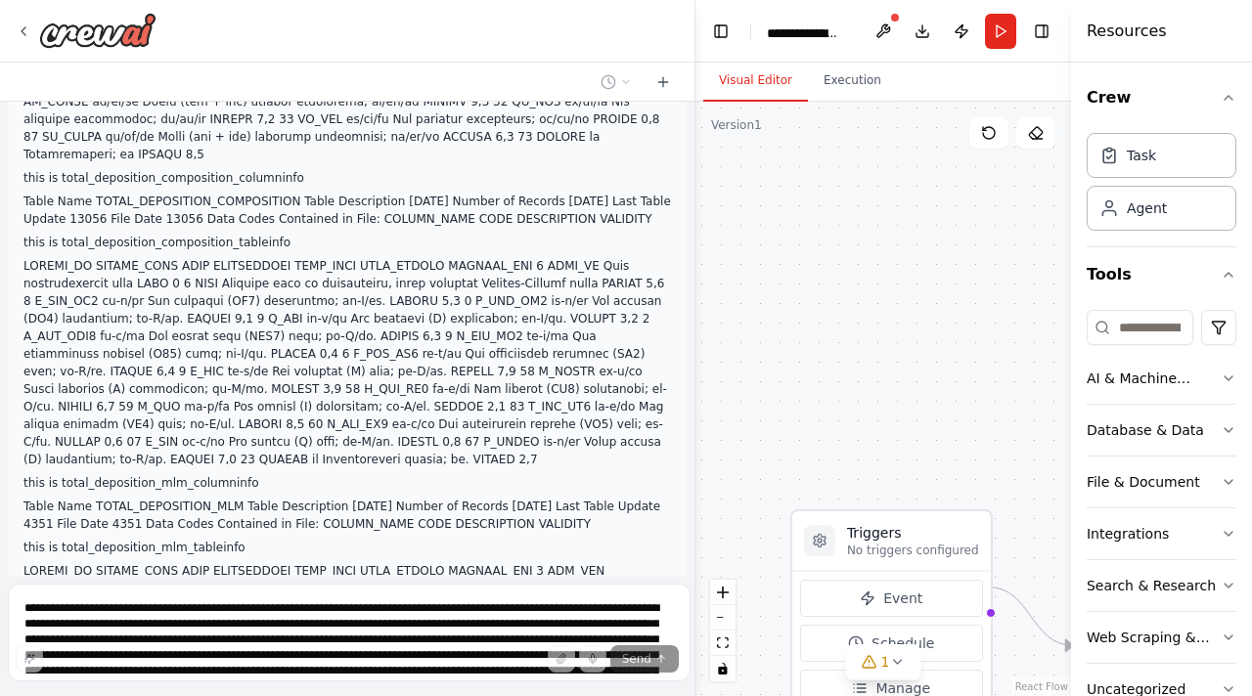
scroll to position [9161, 0]
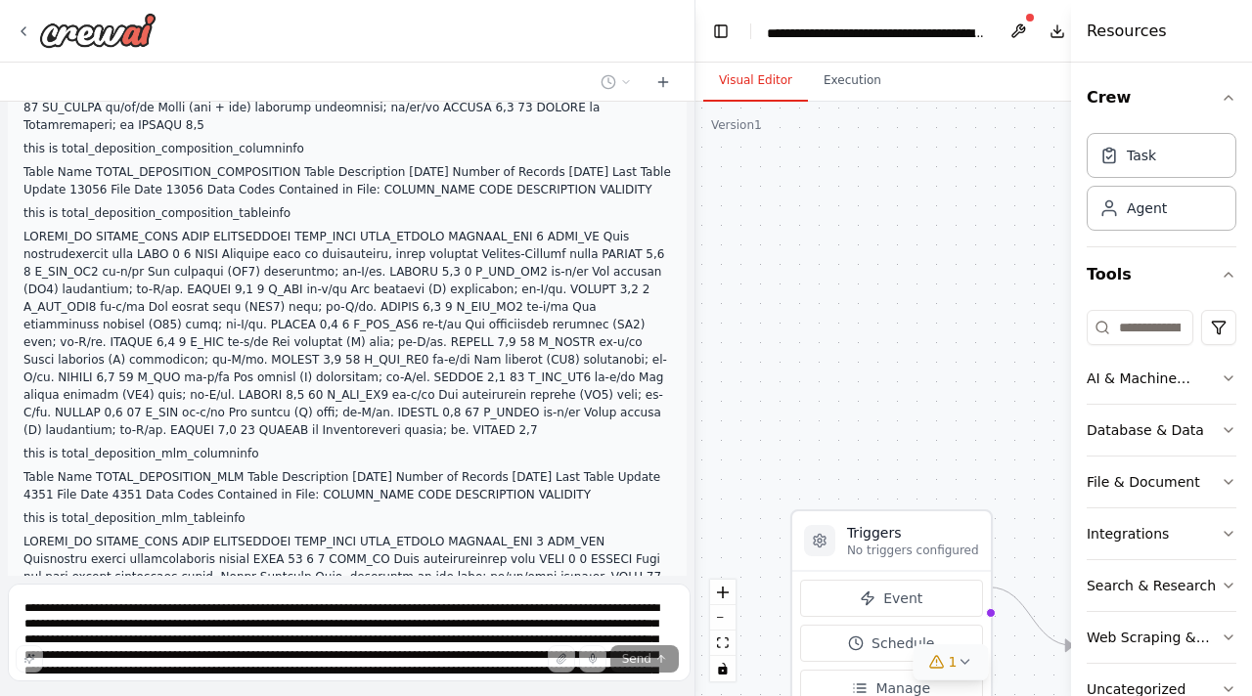
click at [928, 672] on div "1" at bounding box center [942, 662] width 28 height 20
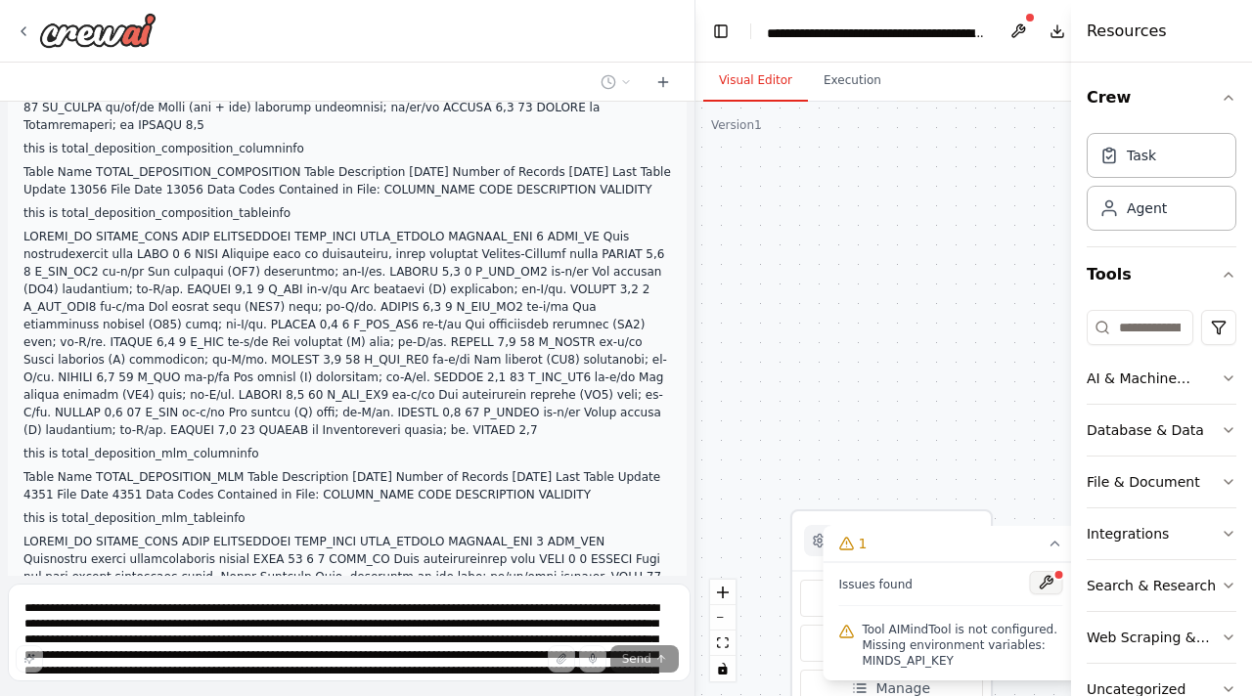
click at [1029, 594] on button at bounding box center [1045, 582] width 33 height 23
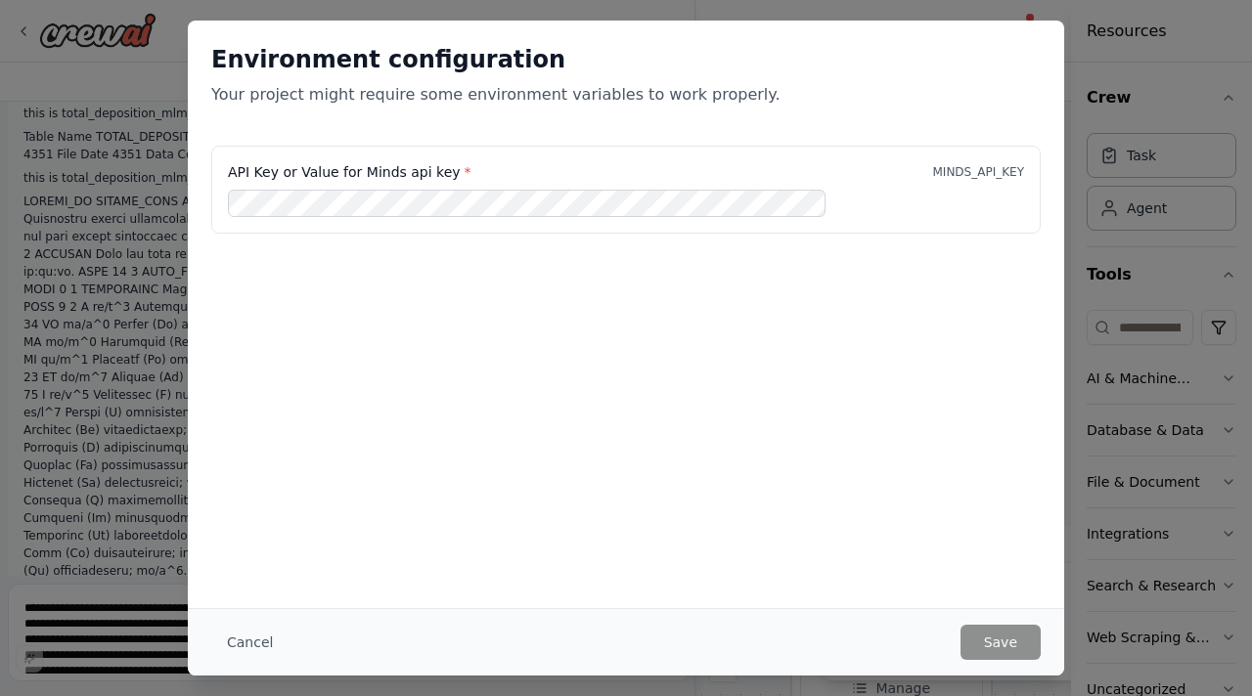
scroll to position [9536, 0]
click at [587, 214] on div "API Key or Value for Minds api key * MINDS_API_KEY" at bounding box center [626, 244] width 876 height 196
click at [663, 398] on div "Environment configuration Your project might require some environment variables…" at bounding box center [626, 315] width 876 height 588
click at [288, 656] on button "Cancel" at bounding box center [249, 642] width 77 height 35
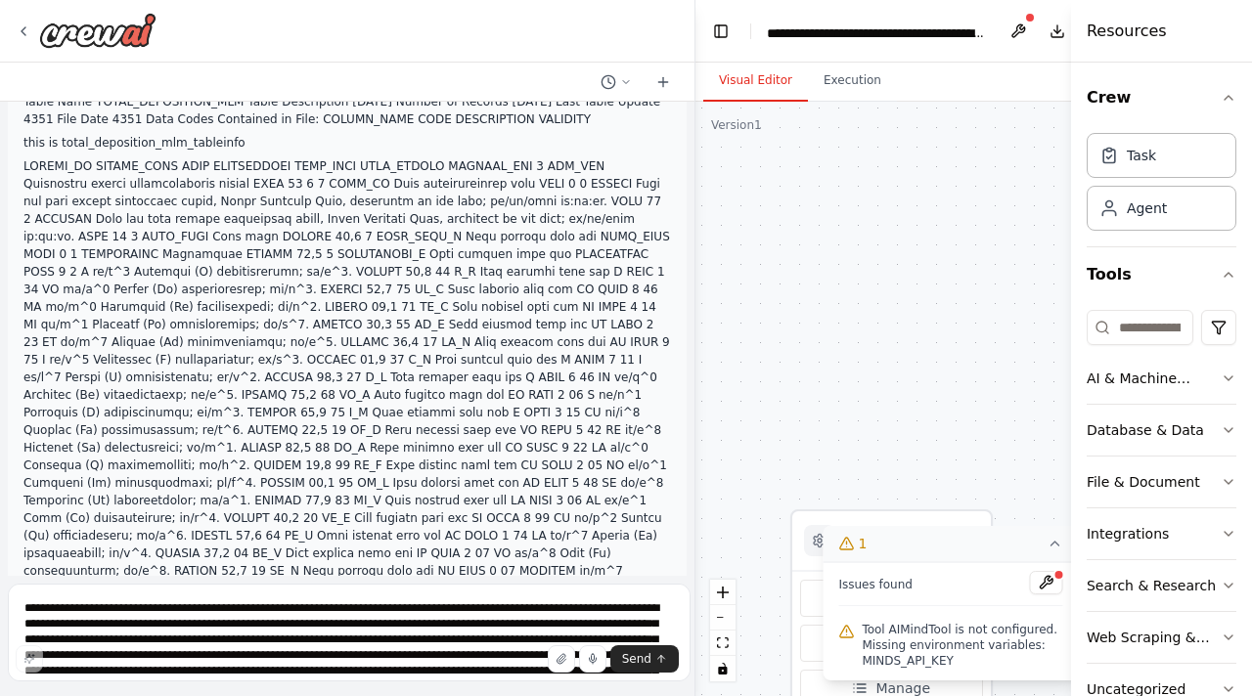
click at [1001, 562] on button "1" at bounding box center [949, 544] width 255 height 36
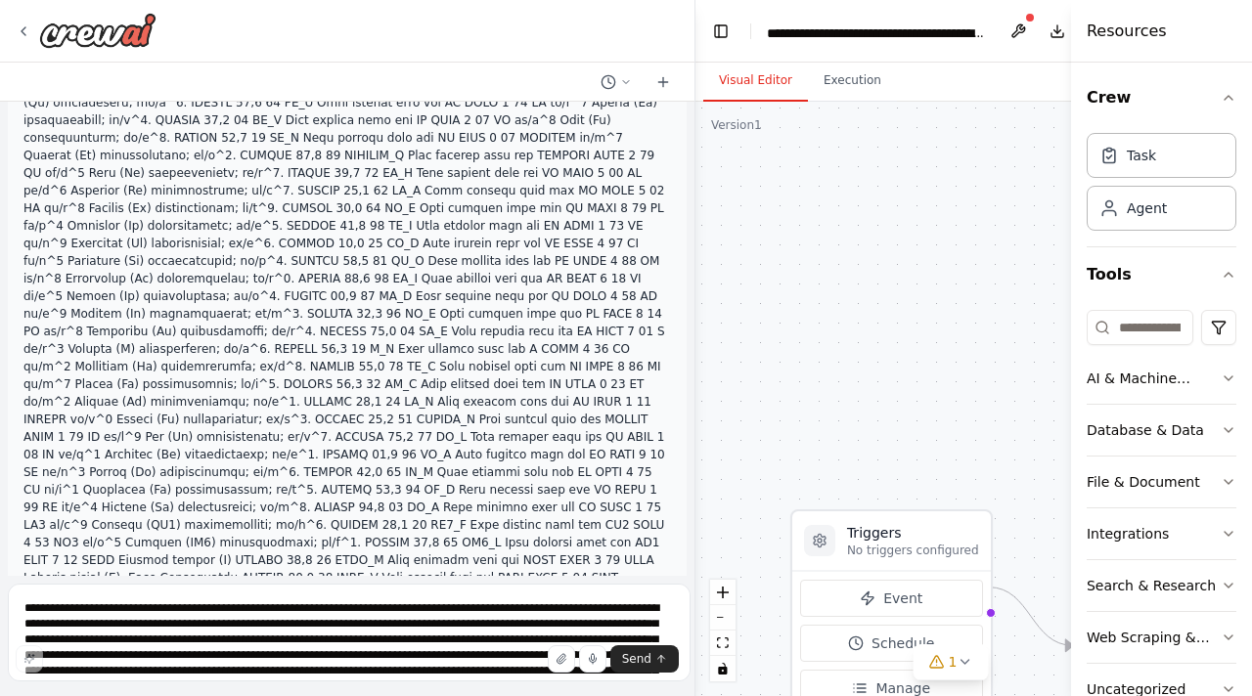
scroll to position [10078, 0]
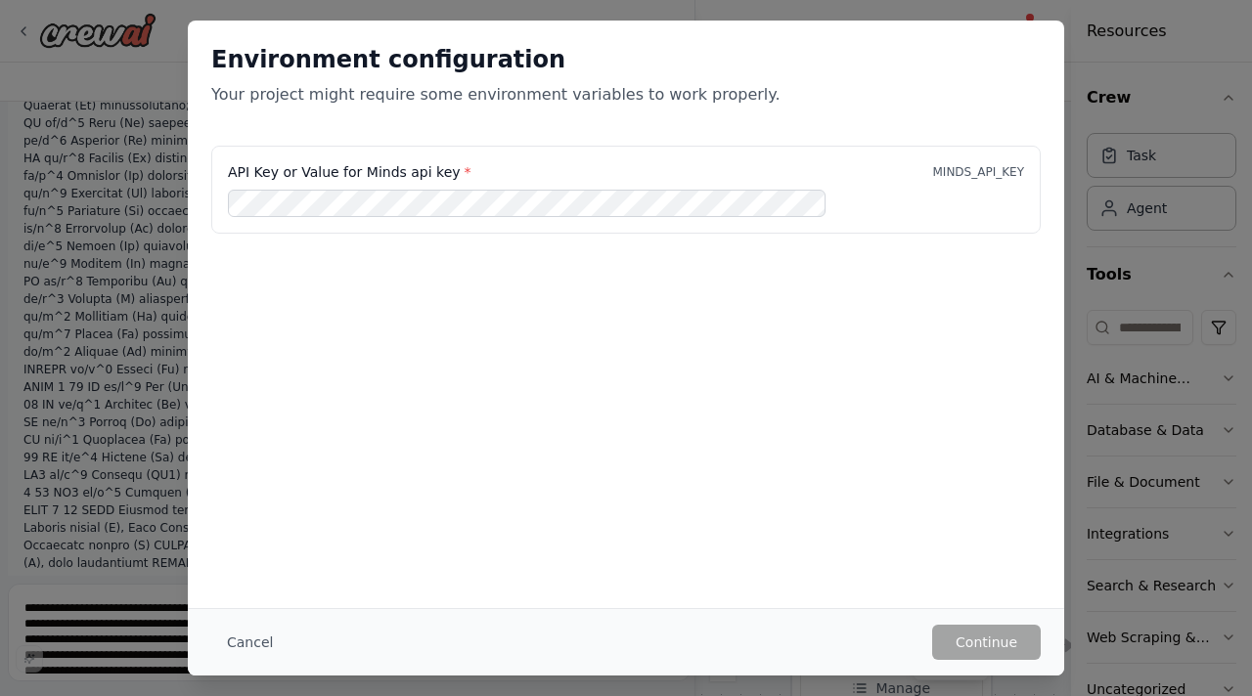
scroll to position [10032, 0]
click at [288, 647] on button "Cancel" at bounding box center [249, 642] width 77 height 35
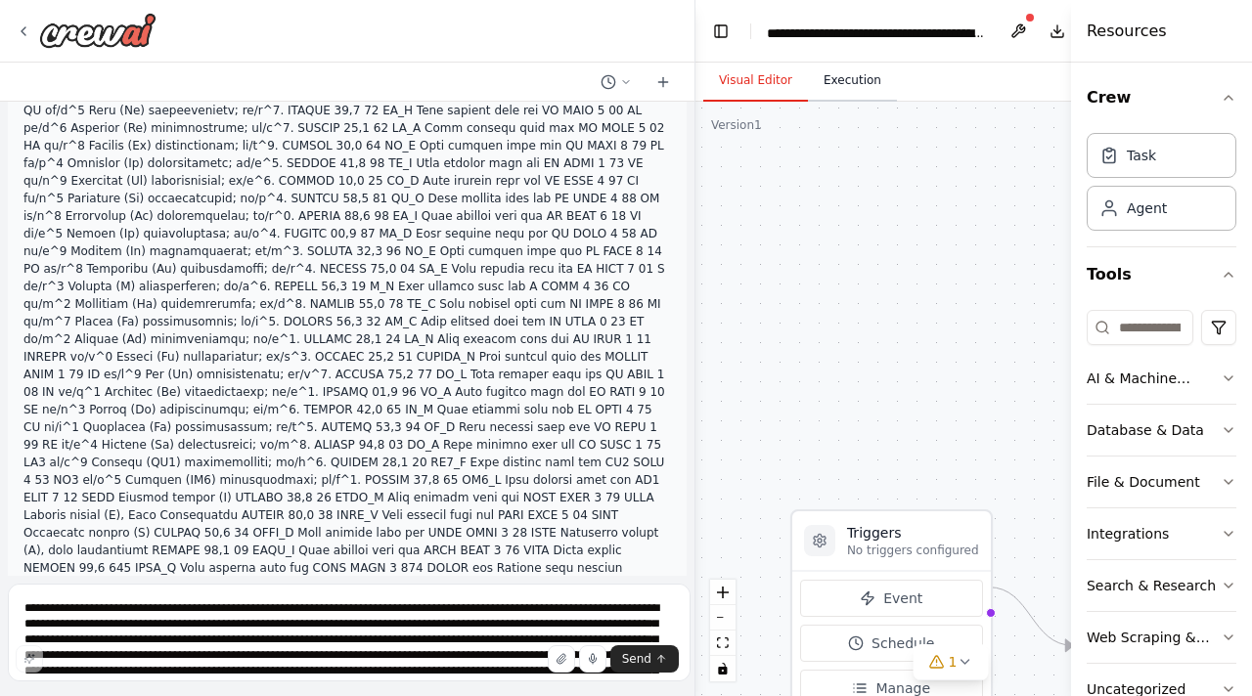
click at [808, 64] on button "Execution" at bounding box center [852, 81] width 89 height 41
click at [751, 61] on button "Visual Editor" at bounding box center [755, 81] width 105 height 41
click at [1002, 26] on button at bounding box center [1017, 31] width 31 height 35
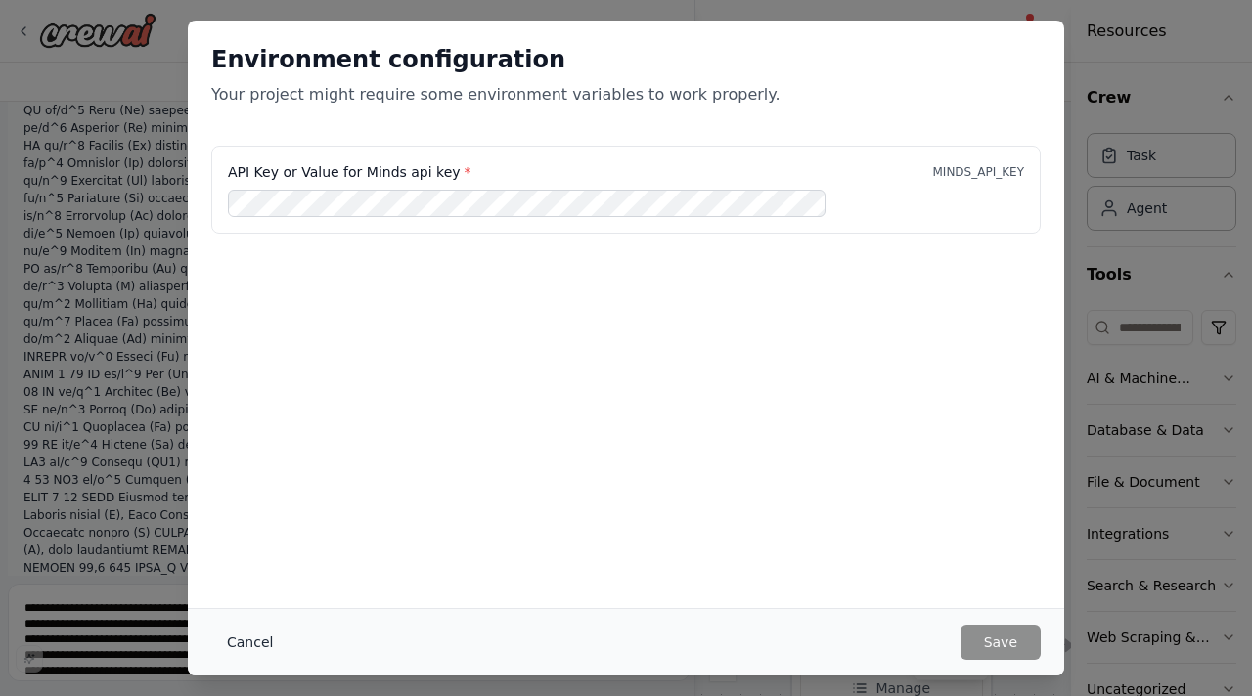
click at [288, 647] on button "Cancel" at bounding box center [249, 642] width 77 height 35
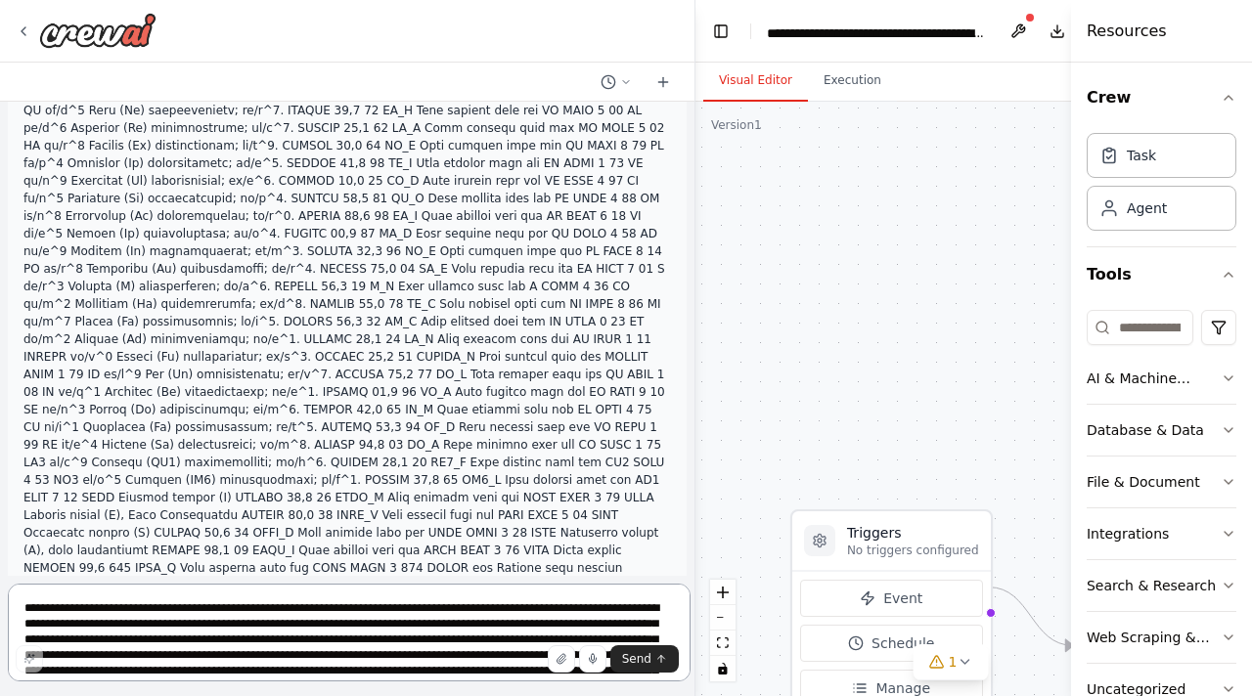
click at [266, 626] on textarea at bounding box center [349, 633] width 682 height 98
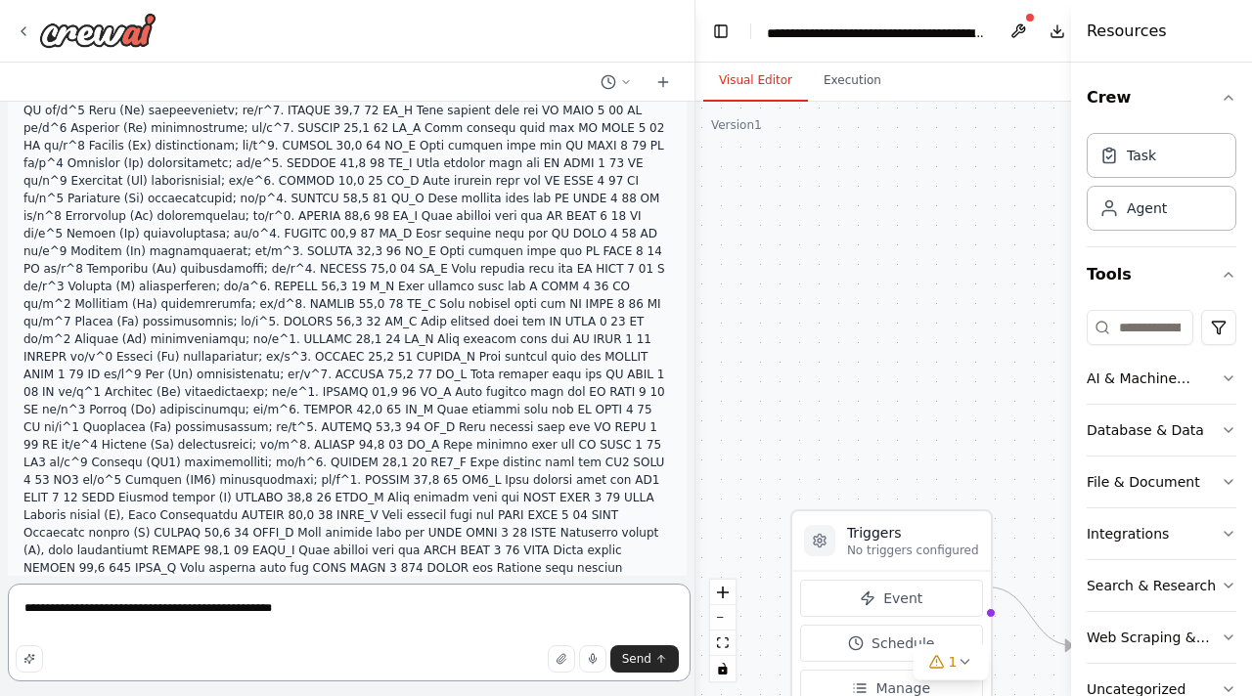
type textarea "**********"
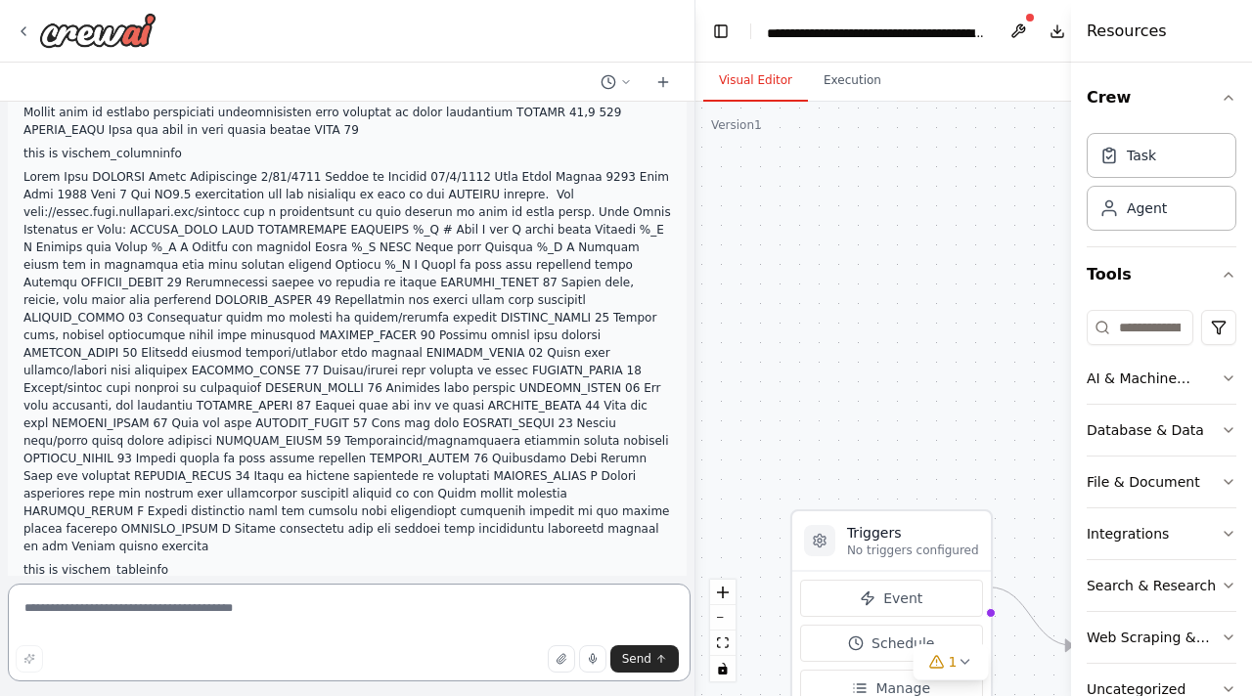
scroll to position [10659, 0]
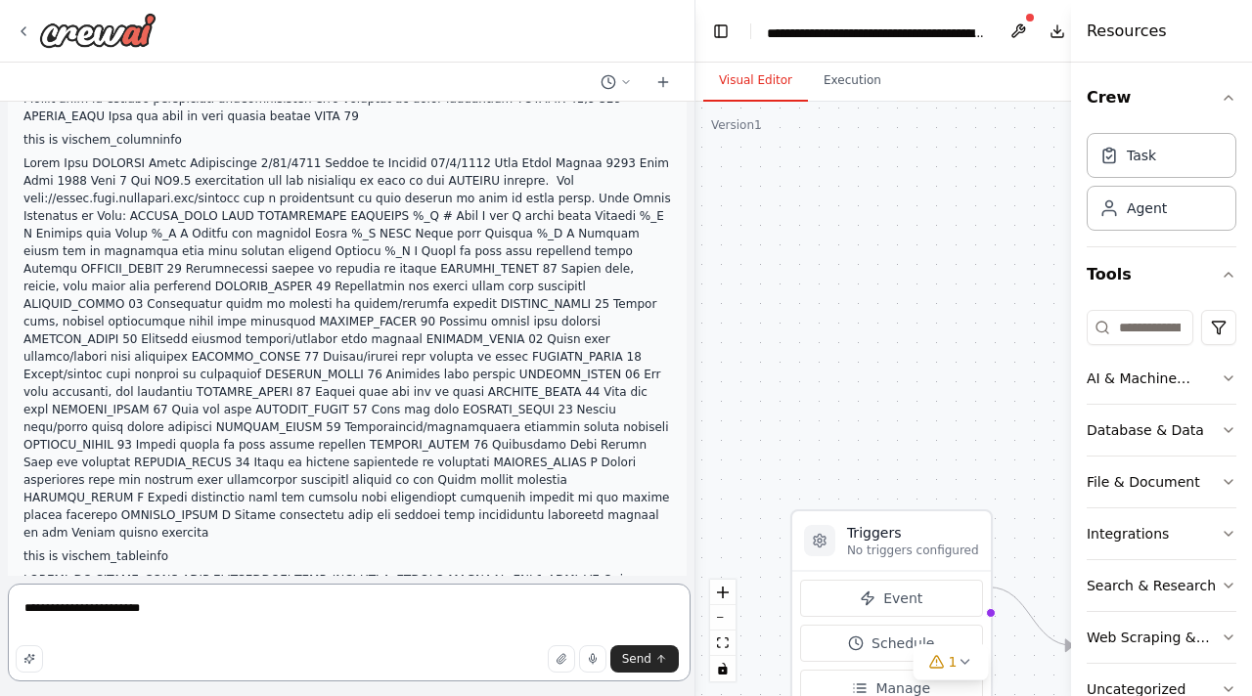
type textarea "**********"
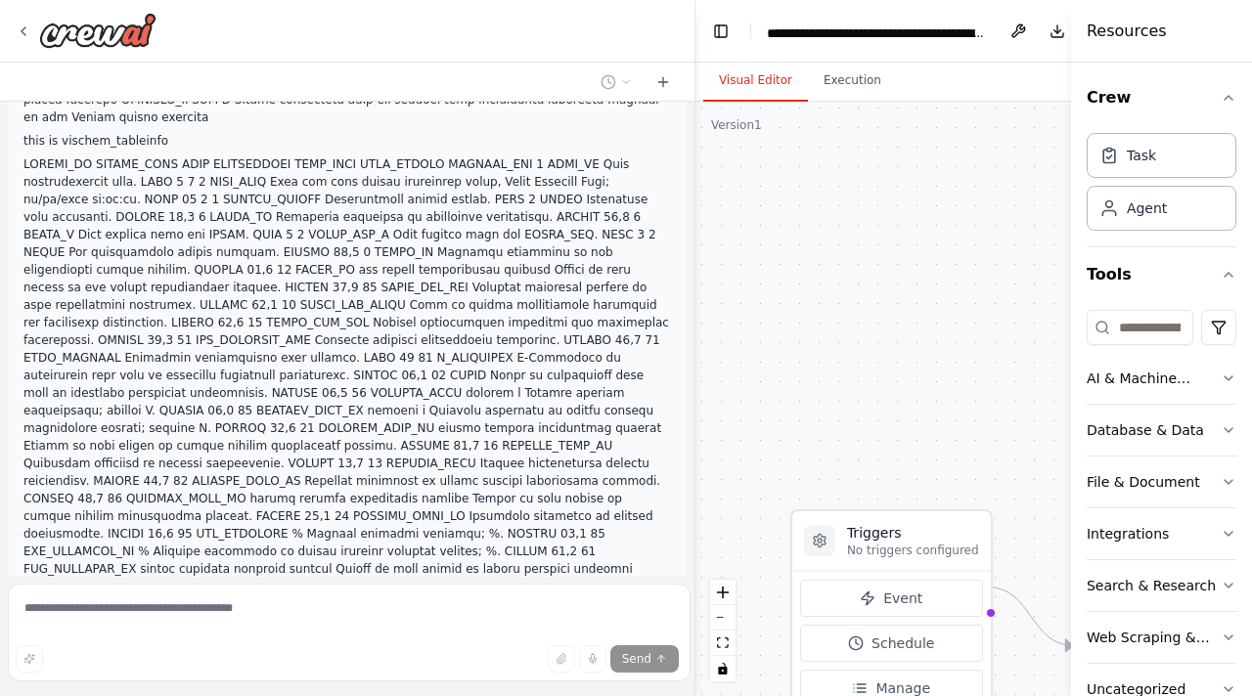
scroll to position [11163, 0]
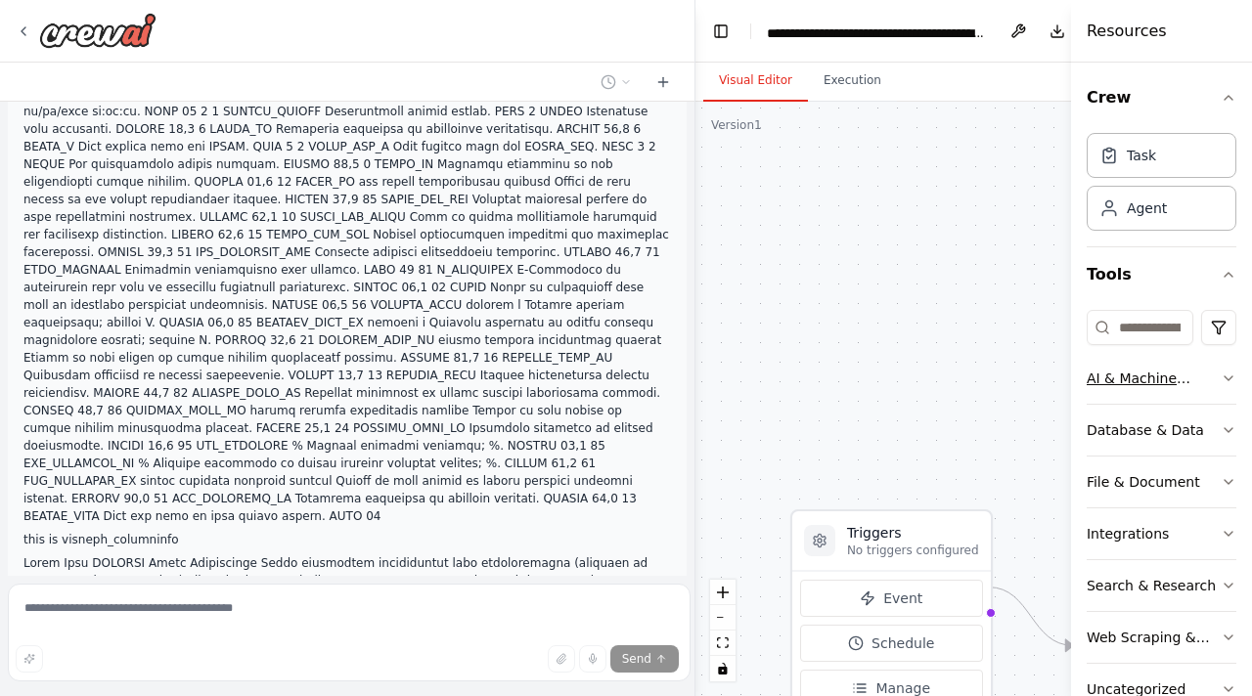
click at [1231, 353] on button "AI & Machine Learning" at bounding box center [1161, 378] width 150 height 51
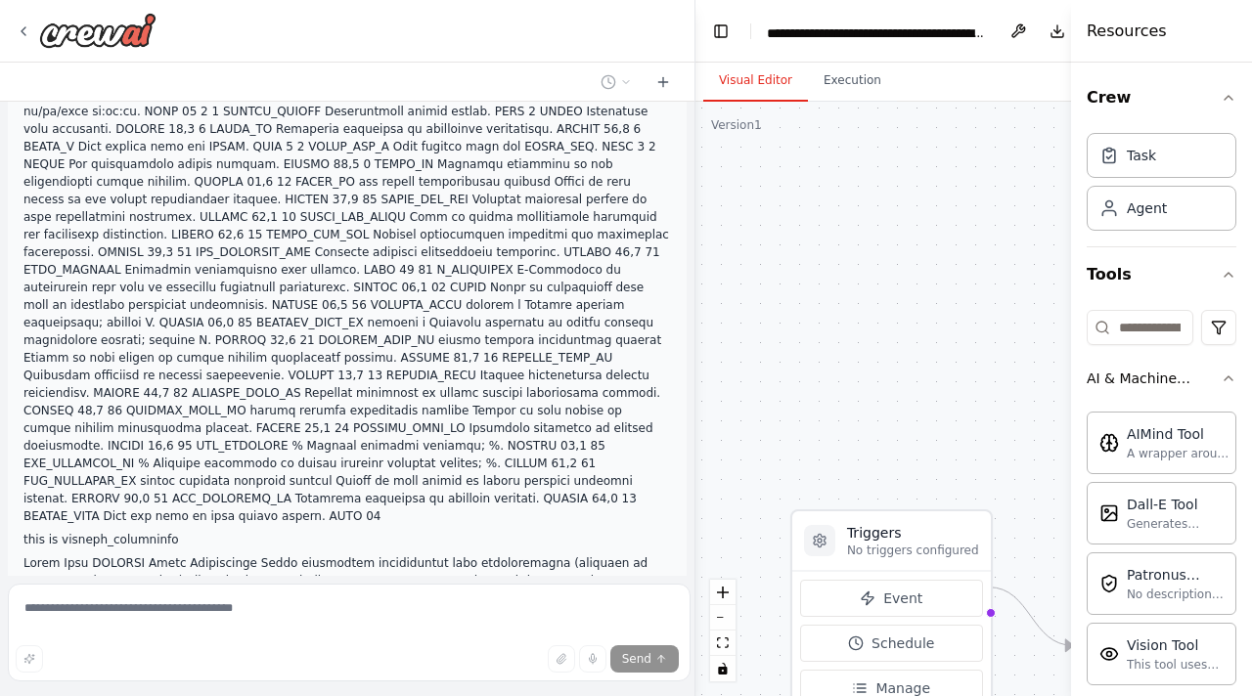
click at [1231, 293] on div "Crew Task Agent Tools AI & Machine Learning AIMind Tool A wrapper around [AI-Mi…" at bounding box center [1161, 380] width 181 height 634
click at [1220, 371] on icon "button" at bounding box center [1228, 379] width 16 height 16
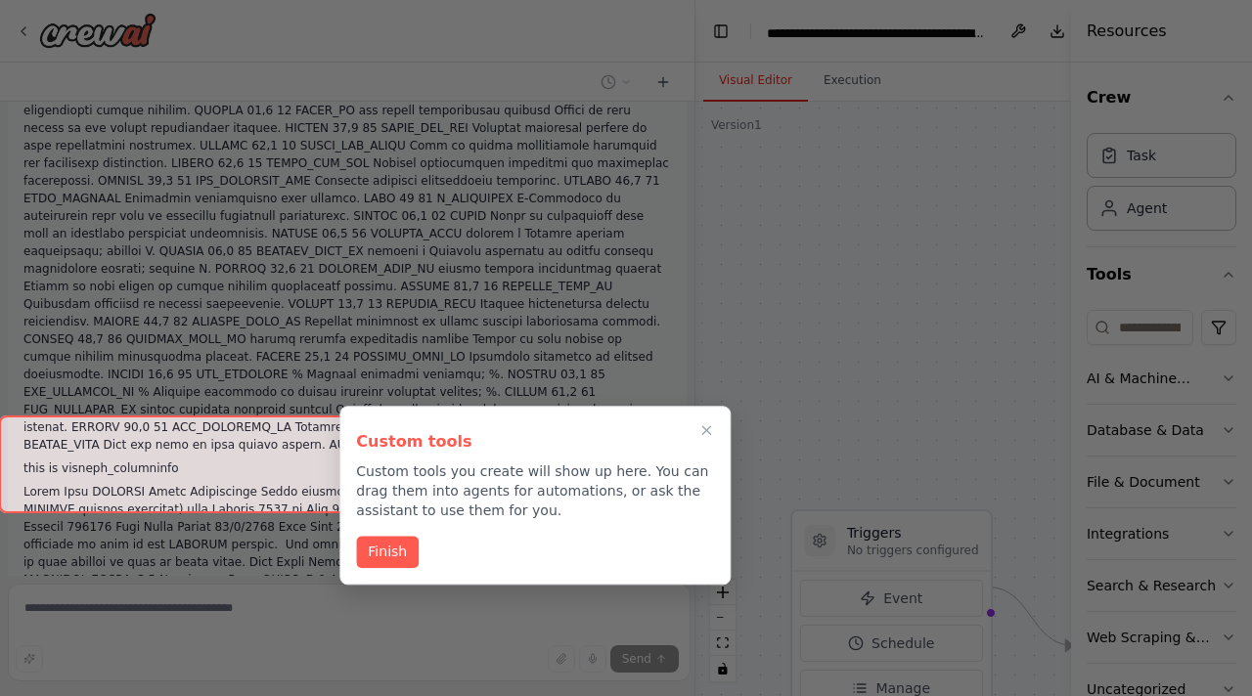
scroll to position [11239, 0]
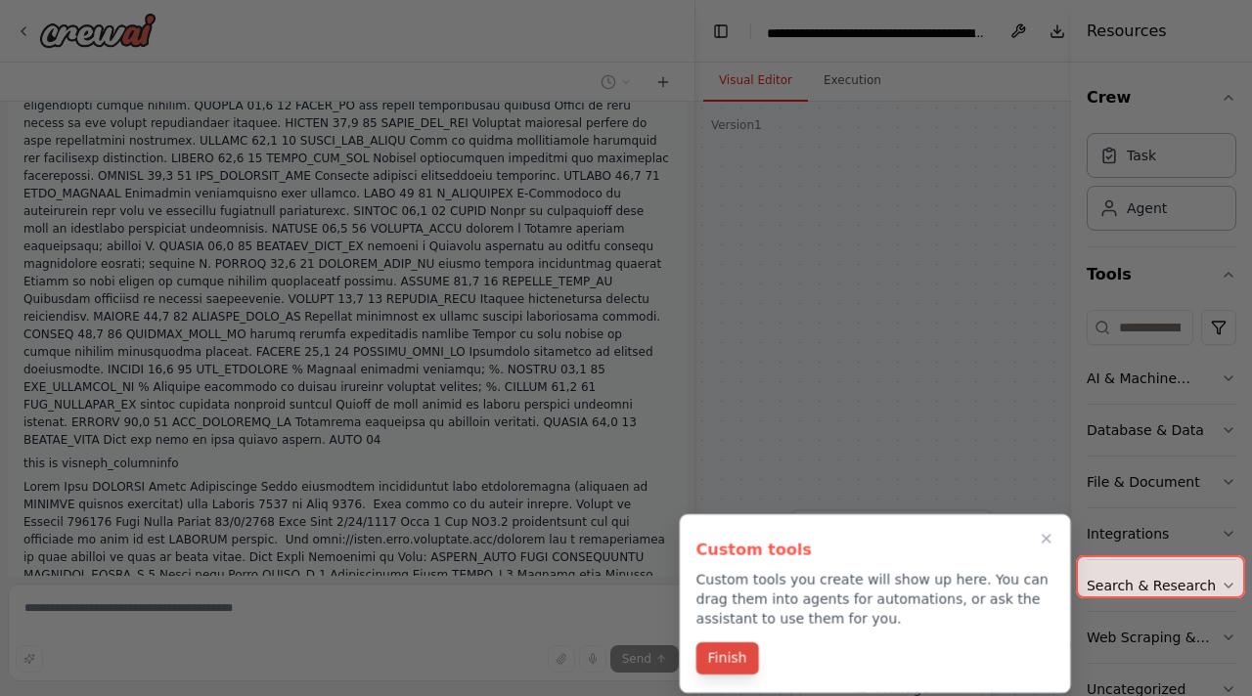
click at [730, 642] on button "Finish" at bounding box center [727, 658] width 63 height 32
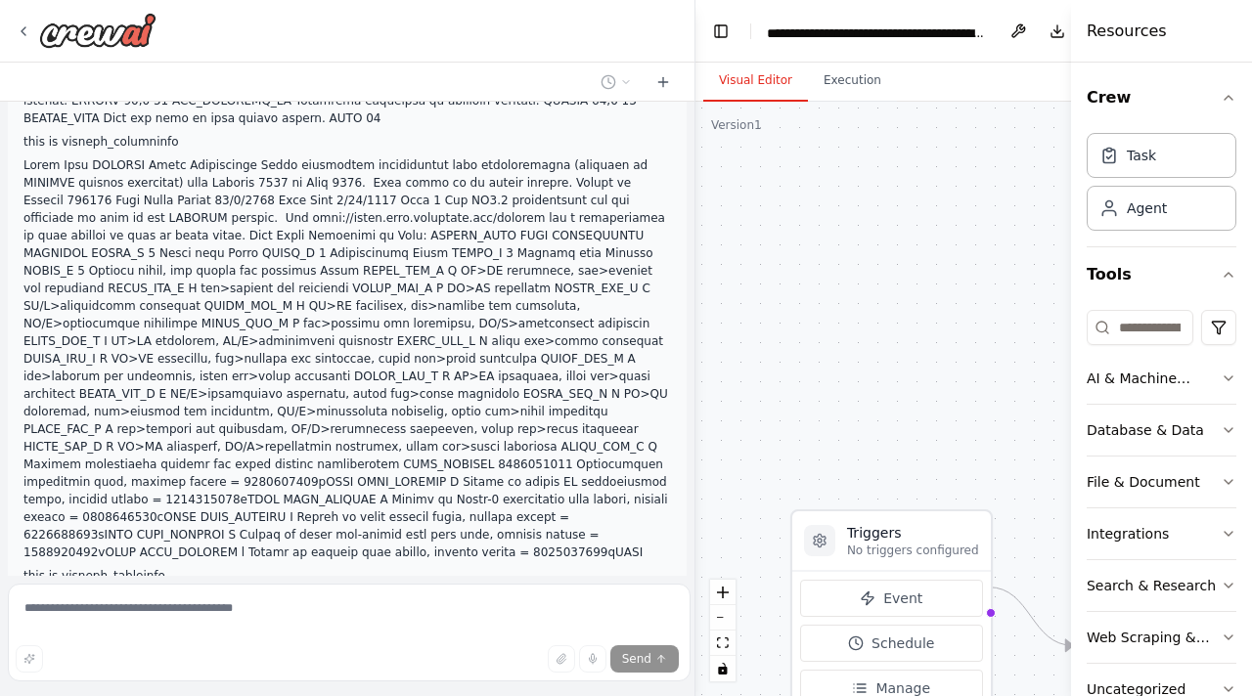
scroll to position [11522, 0]
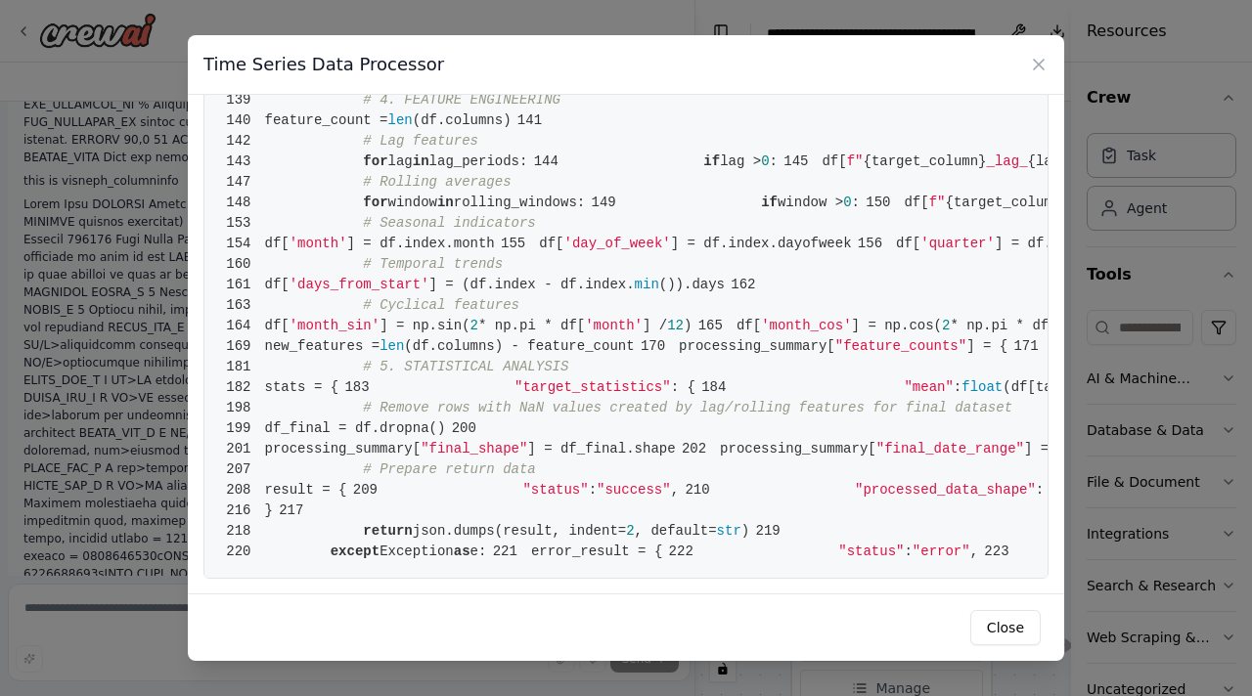
scroll to position [4180, 0]
click at [1029, 64] on icon at bounding box center [1039, 65] width 20 height 20
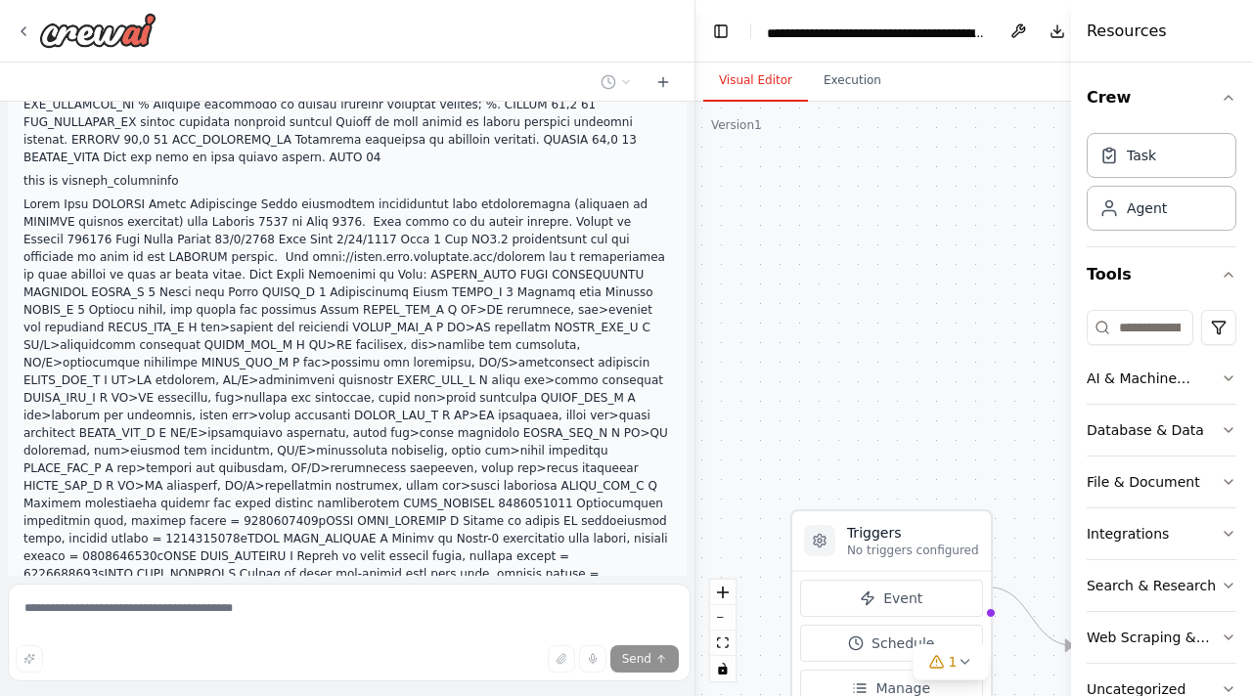
scroll to position [12031, 0]
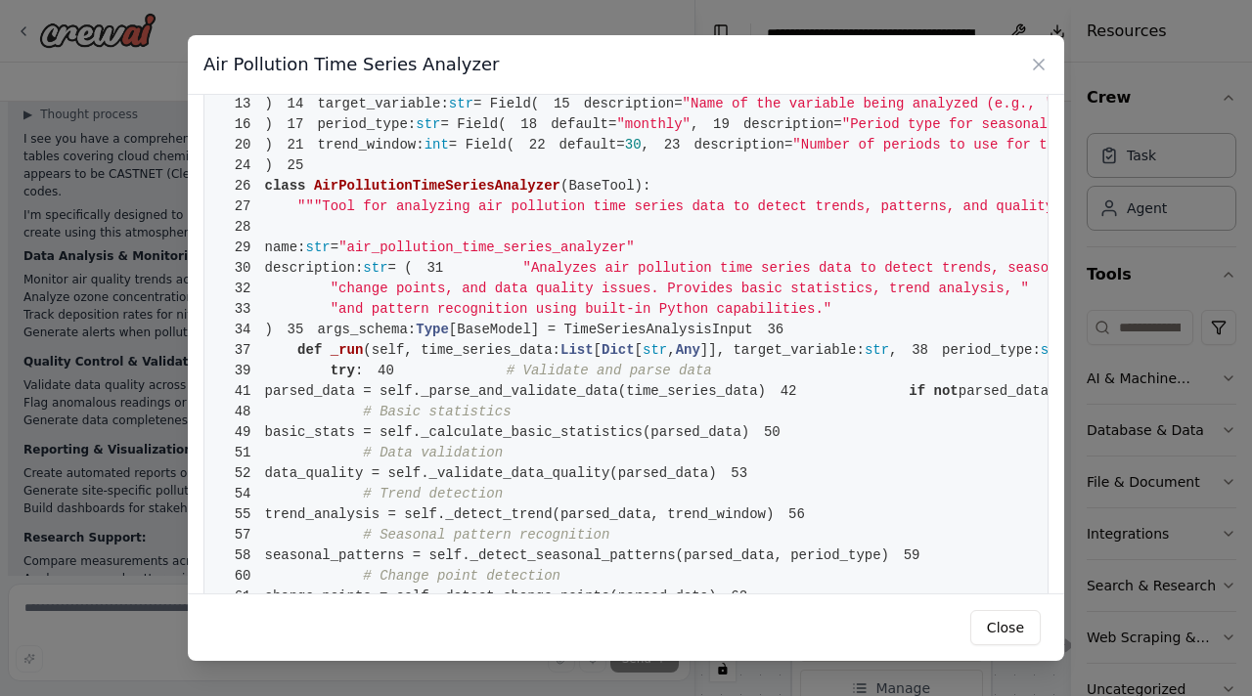
scroll to position [0, 0]
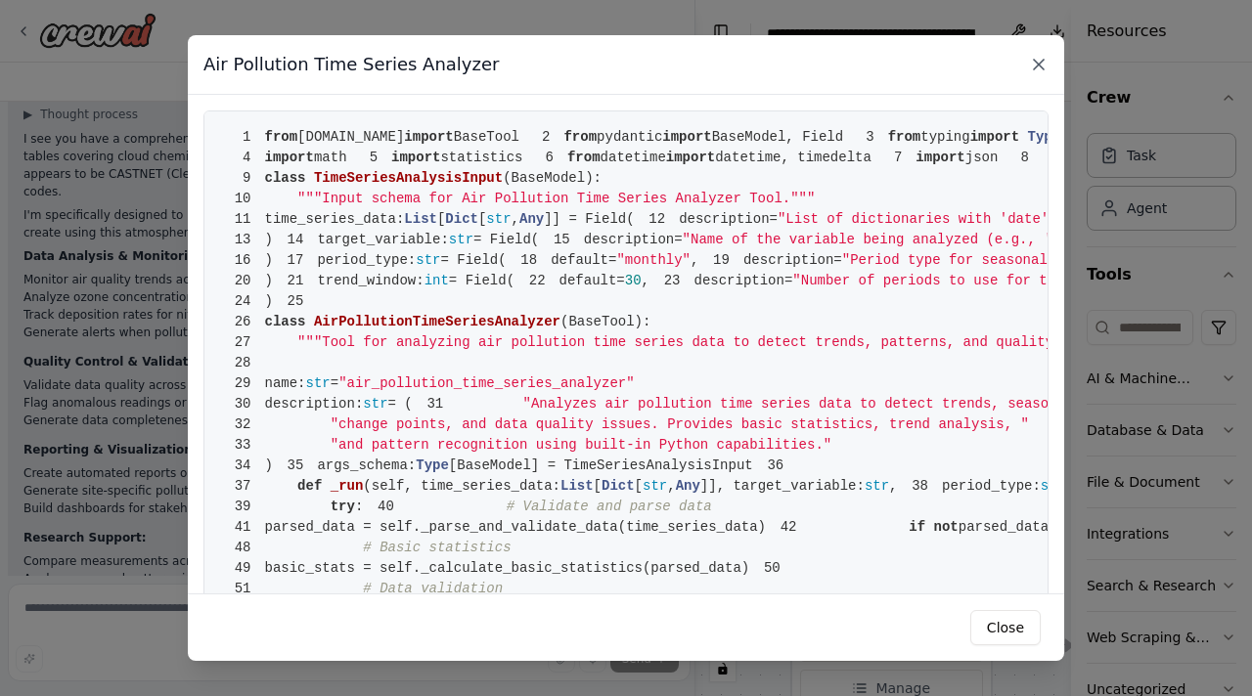
click at [1029, 55] on icon at bounding box center [1039, 65] width 20 height 20
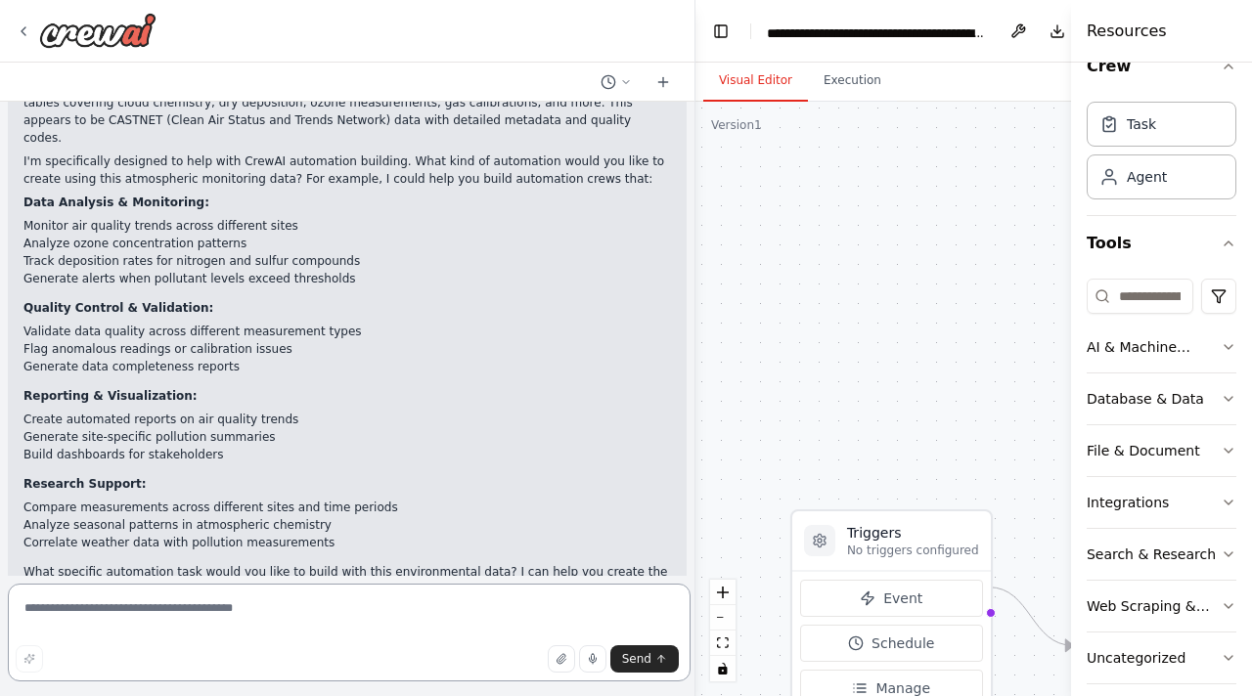
scroll to position [12502, 0]
